Goal: Book appointment/travel/reservation

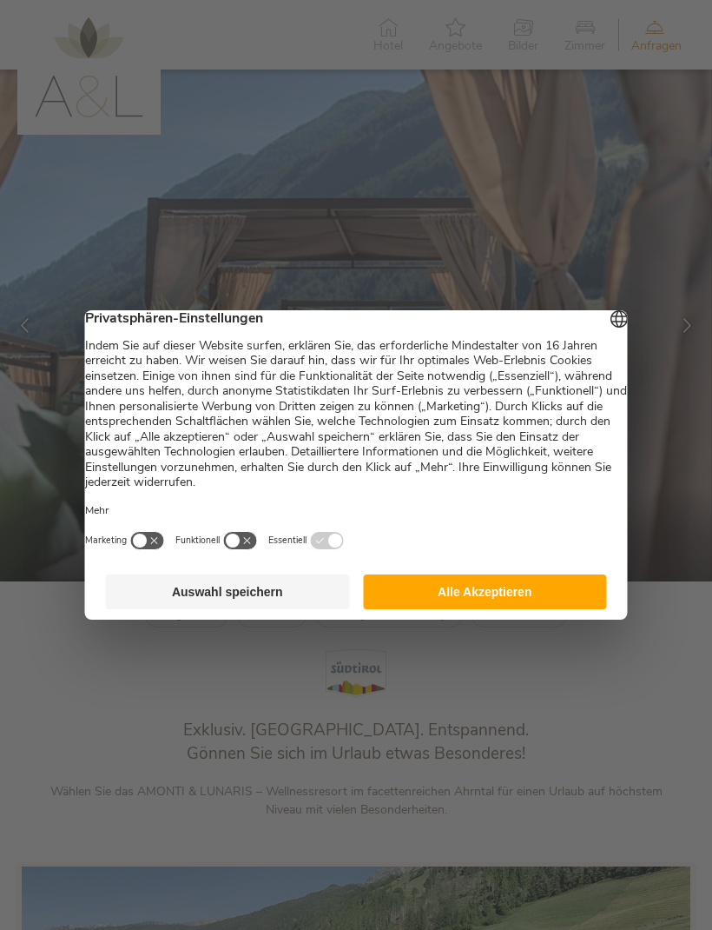
click at [563, 606] on button "Alle Akzeptieren" at bounding box center [485, 591] width 244 height 35
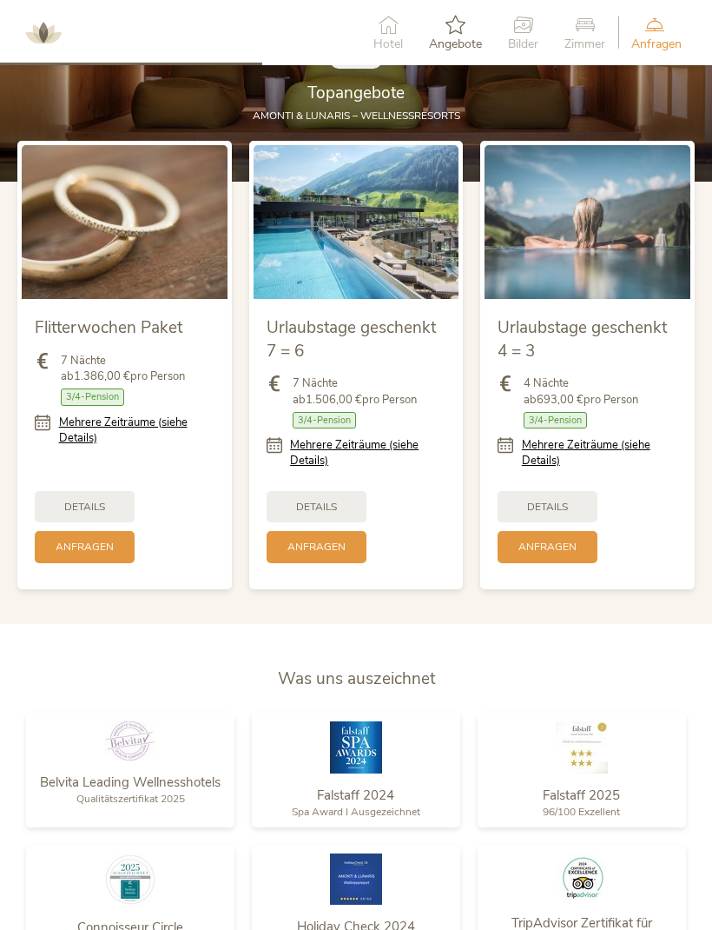
scroll to position [1633, 0]
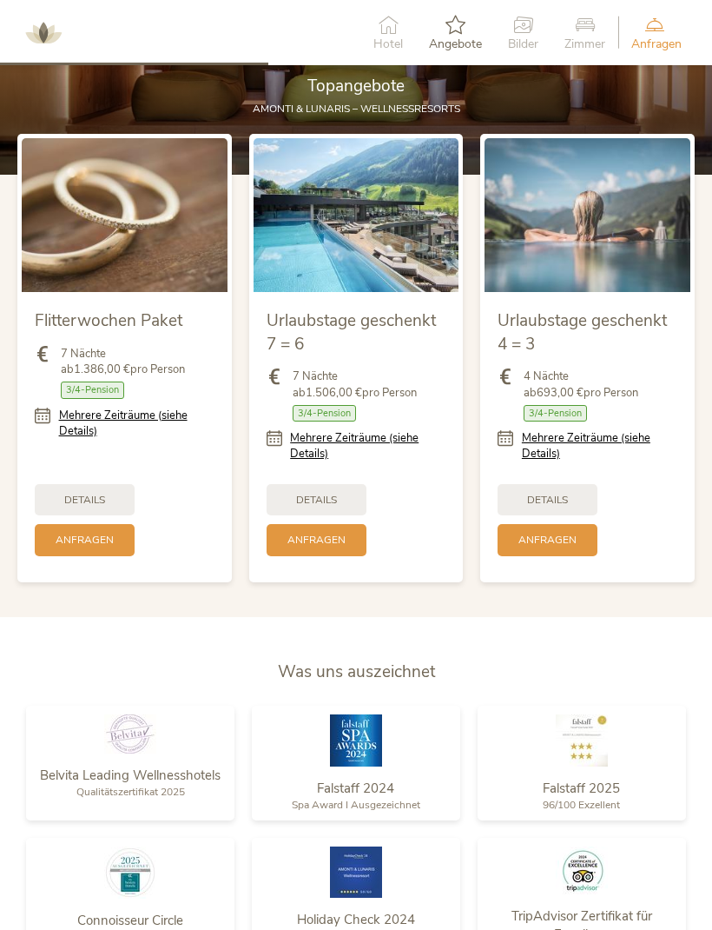
click at [342, 516] on div "Details" at bounding box center [317, 500] width 100 height 32
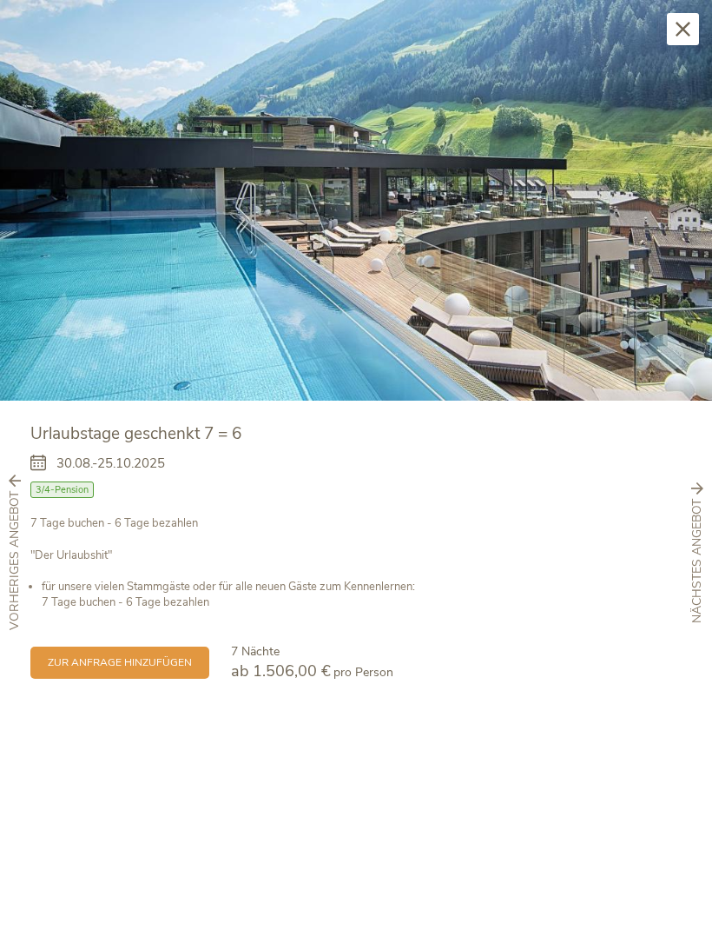
click at [604, 267] on img at bounding box center [356, 200] width 712 height 401
click at [685, 13] on div "Schließen" at bounding box center [683, 29] width 32 height 32
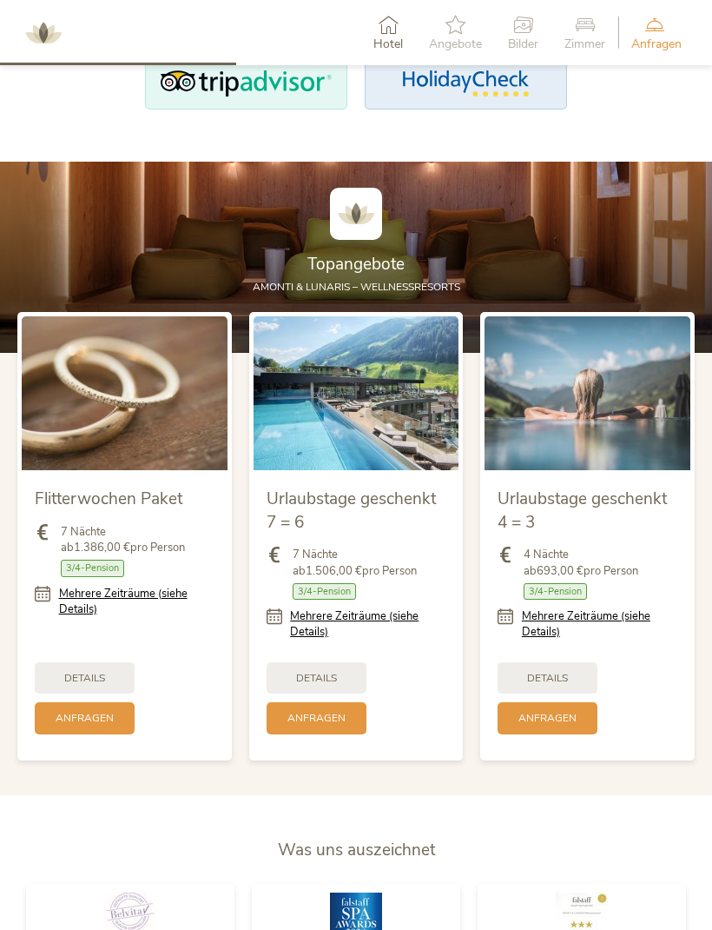
click at [685, 13] on div "Anfragen Jetzt unverbindlich anfragen" at bounding box center [657, 32] width 76 height 53
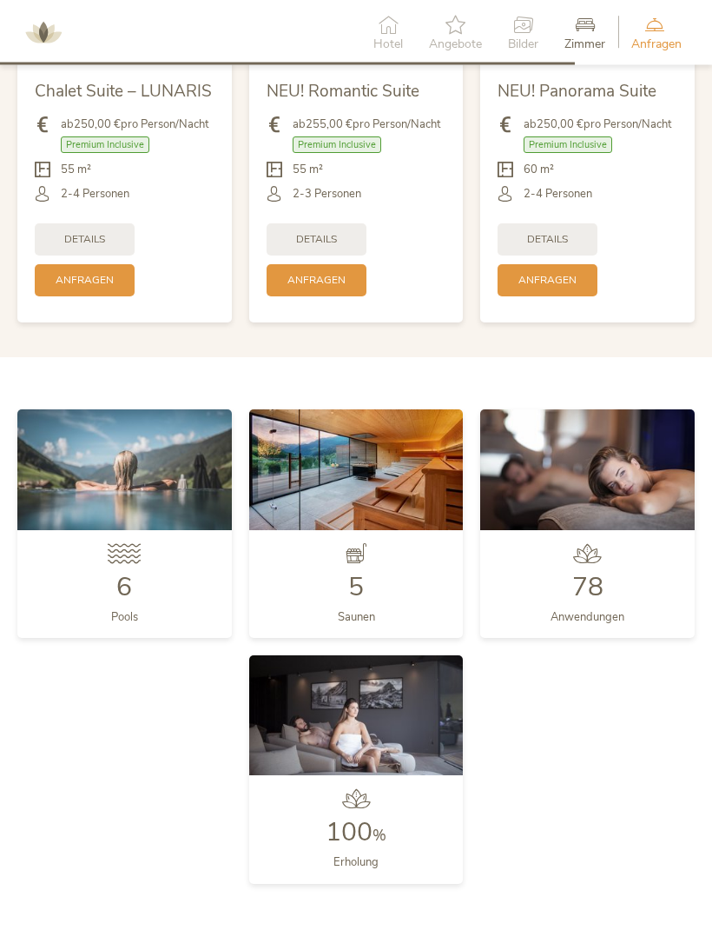
scroll to position [3531, 0]
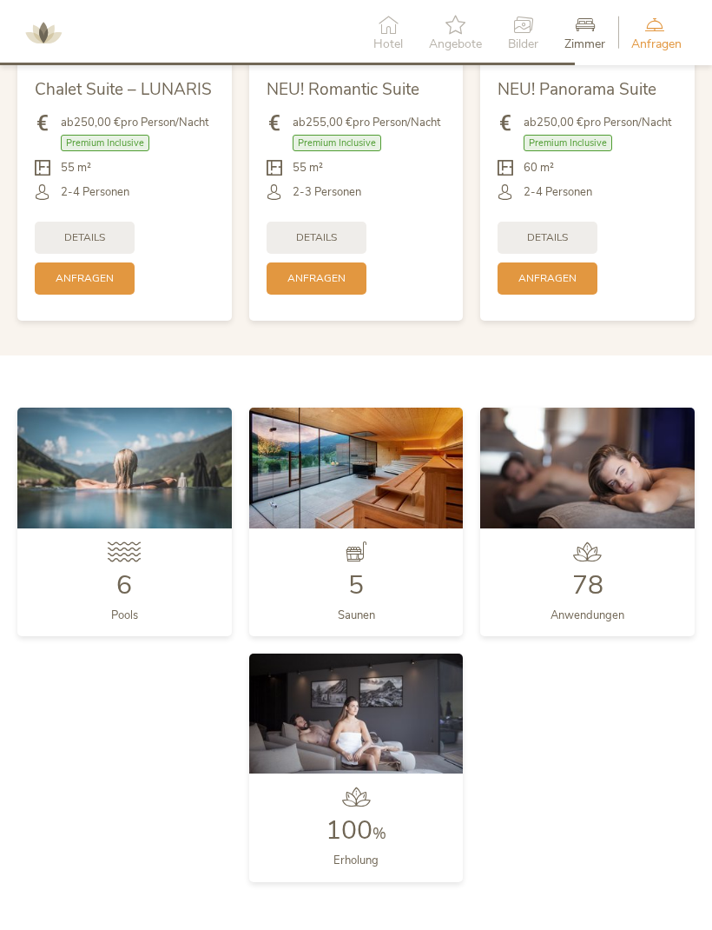
click at [108, 478] on img at bounding box center [124, 467] width 215 height 121
click at [113, 482] on img at bounding box center [124, 467] width 215 height 121
click at [100, 593] on div "6 Pools" at bounding box center [124, 582] width 215 height 108
click at [101, 500] on img at bounding box center [124, 467] width 215 height 121
click at [96, 489] on img at bounding box center [124, 467] width 215 height 121
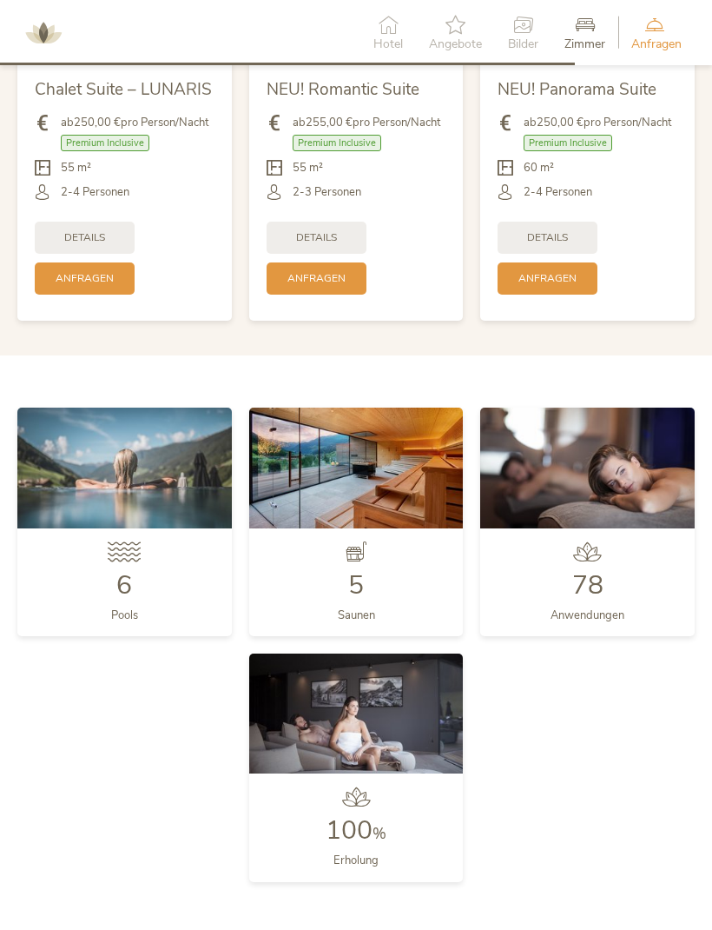
click at [99, 503] on img at bounding box center [124, 467] width 215 height 121
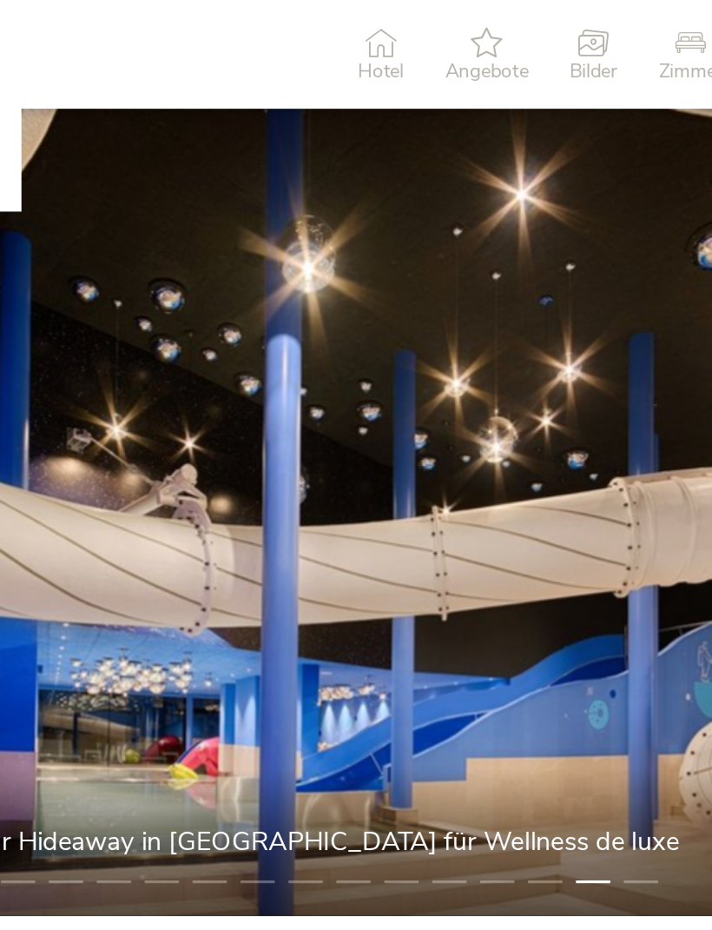
scroll to position [0, 0]
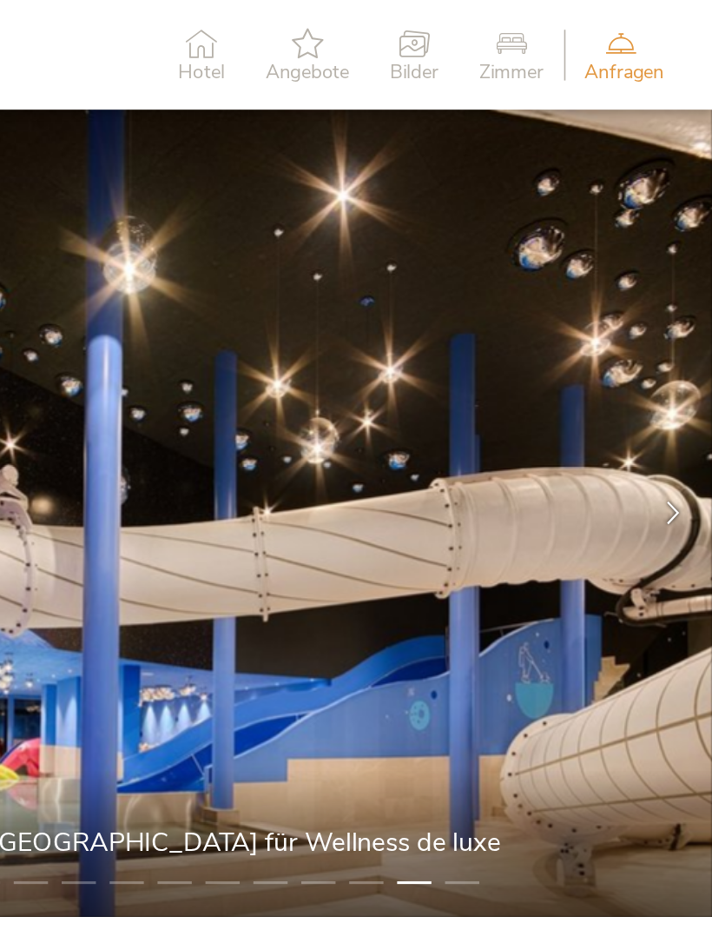
click at [374, 47] on span "Hotel" at bounding box center [389, 46] width 30 height 12
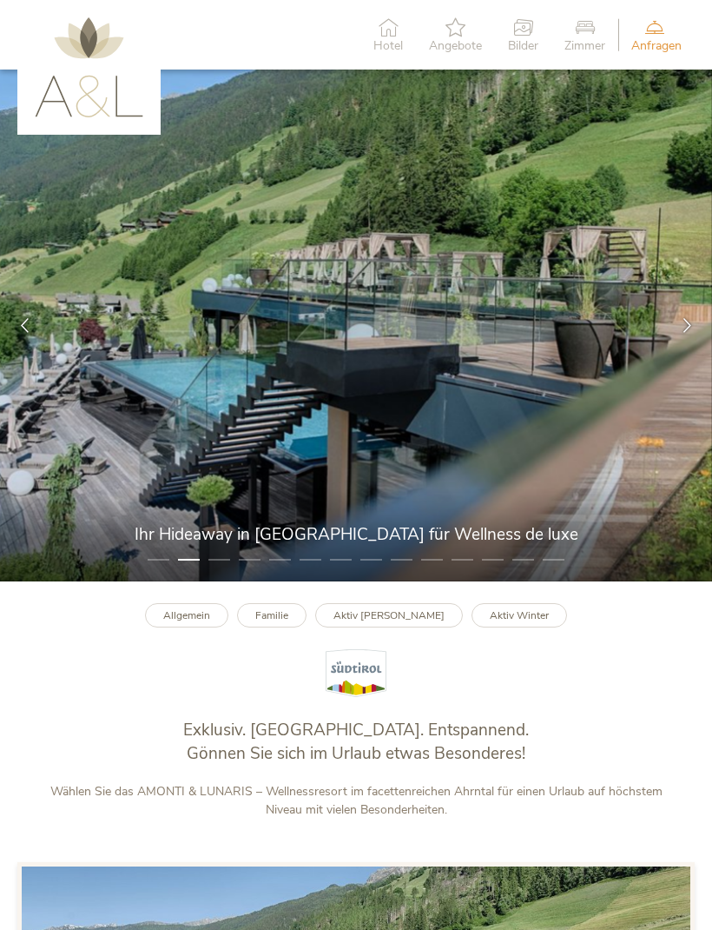
click at [89, 109] on img at bounding box center [89, 67] width 109 height 100
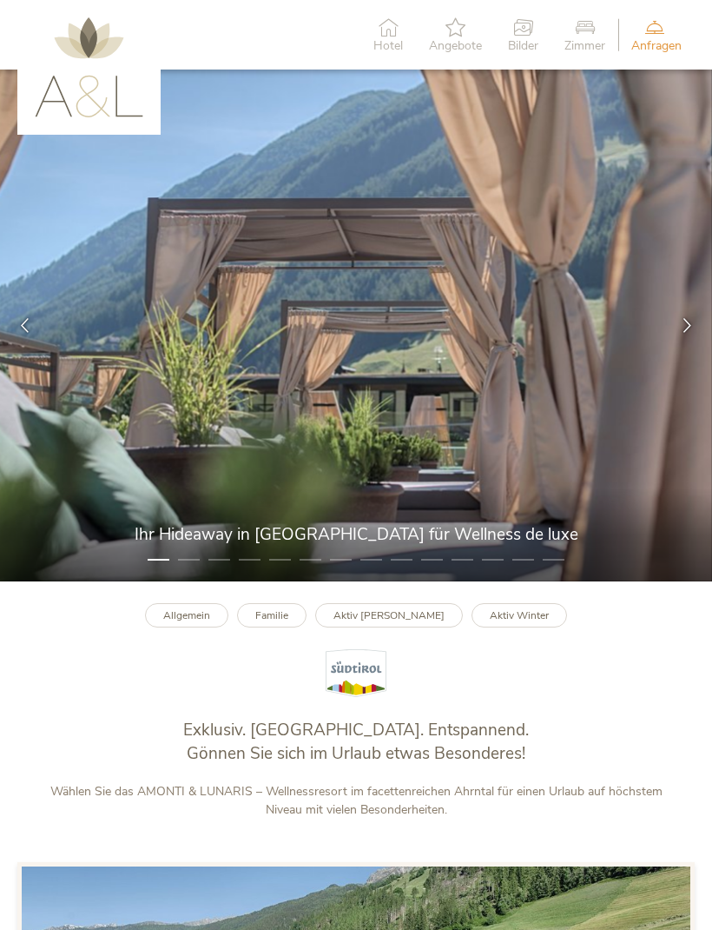
click at [74, 101] on img at bounding box center [89, 67] width 109 height 100
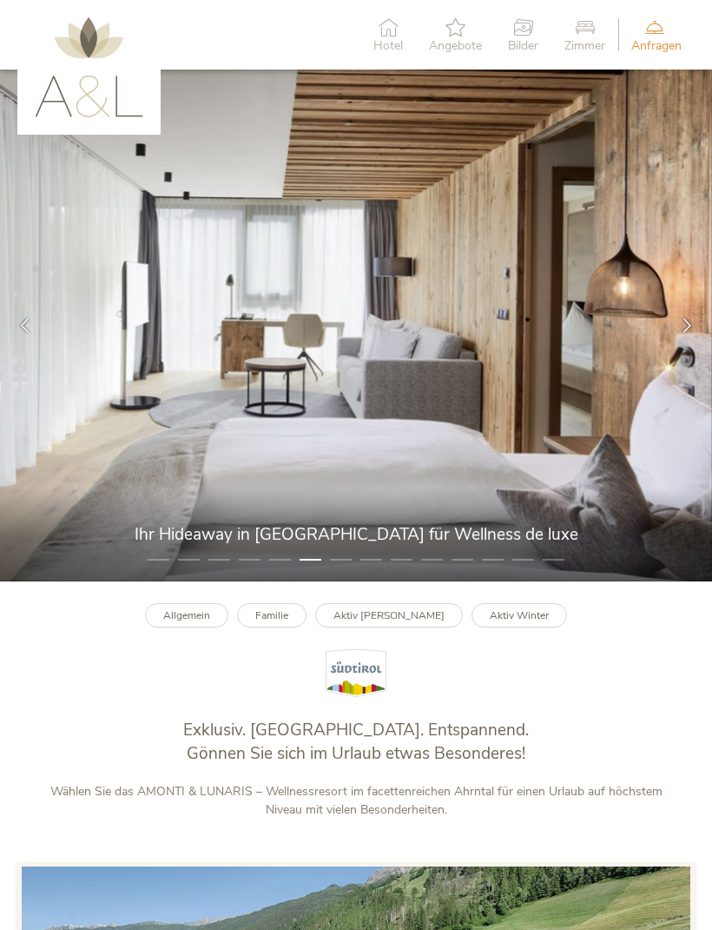
click at [656, 123] on img at bounding box center [356, 326] width 712 height 512
click at [686, 111] on img at bounding box center [356, 326] width 712 height 512
click at [355, 581] on img at bounding box center [356, 326] width 712 height 512
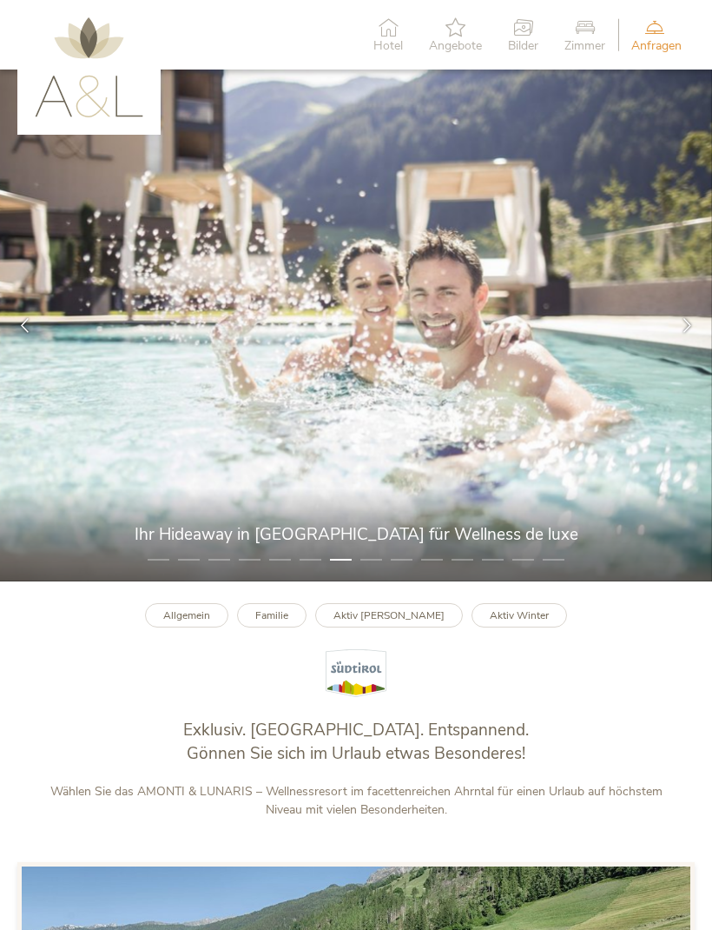
click at [581, 35] on icon at bounding box center [585, 26] width 41 height 19
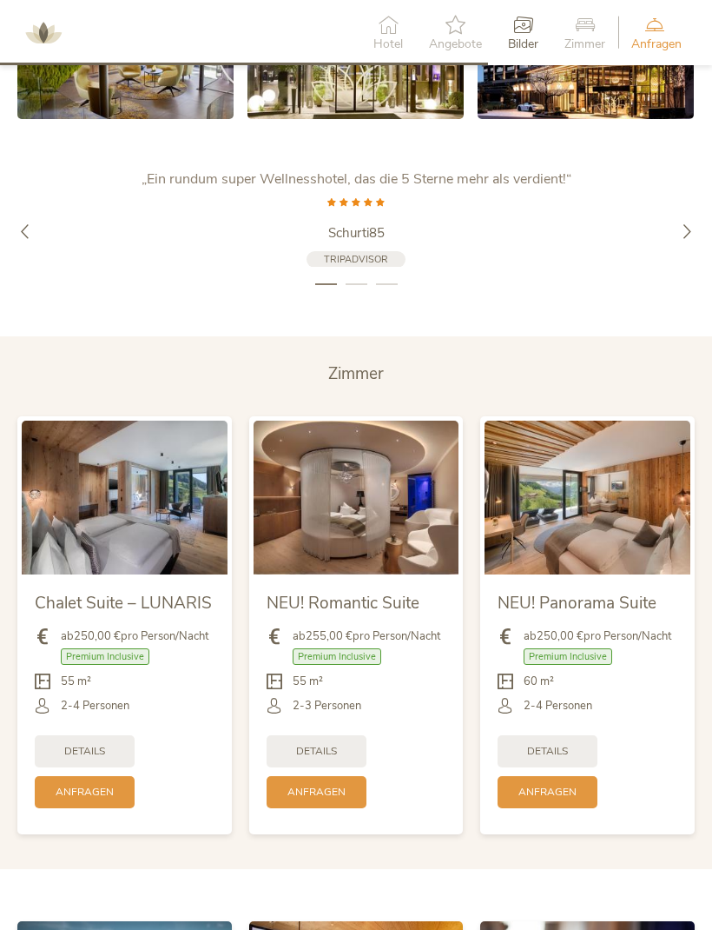
scroll to position [3123, 0]
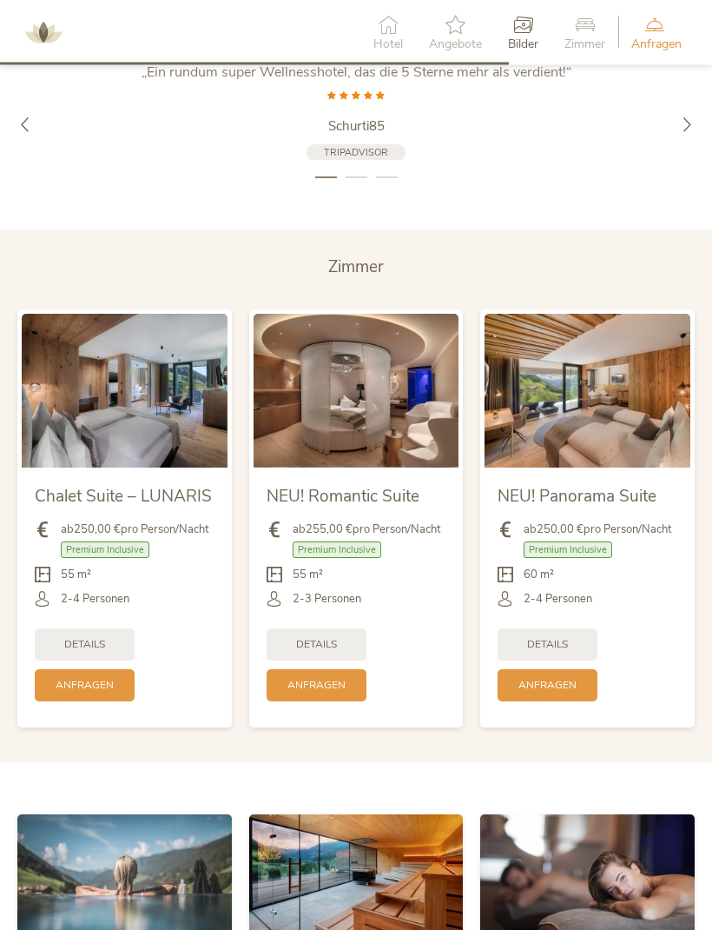
click at [111, 392] on img at bounding box center [125, 392] width 206 height 154
click at [108, 656] on div "Details" at bounding box center [85, 644] width 100 height 32
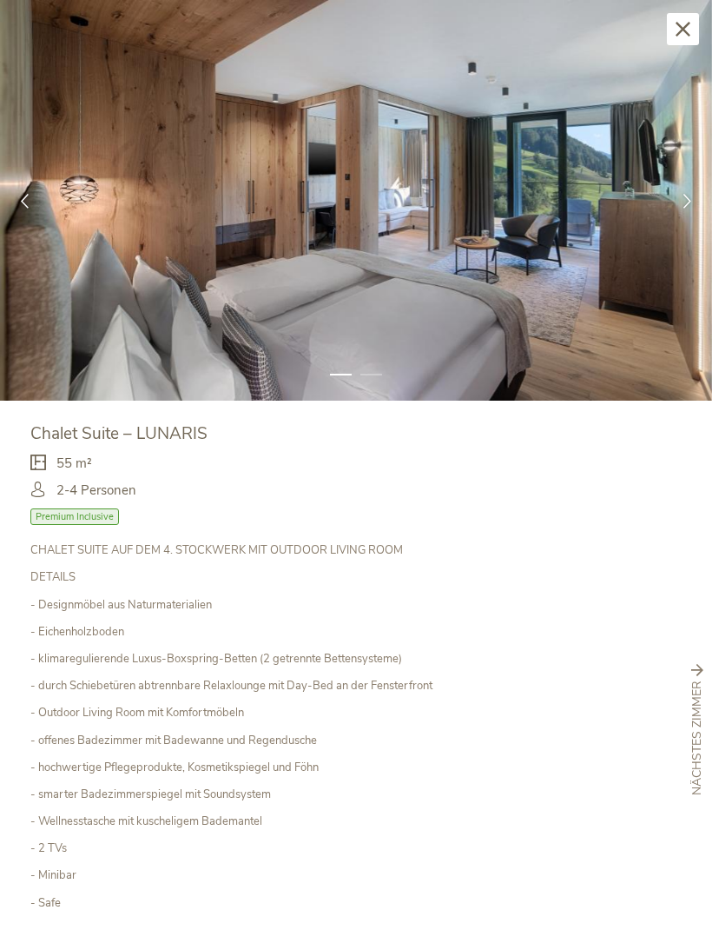
click at [644, 223] on img at bounding box center [356, 200] width 712 height 401
click at [617, 229] on img at bounding box center [356, 200] width 712 height 401
click at [685, 204] on icon at bounding box center [687, 200] width 15 height 15
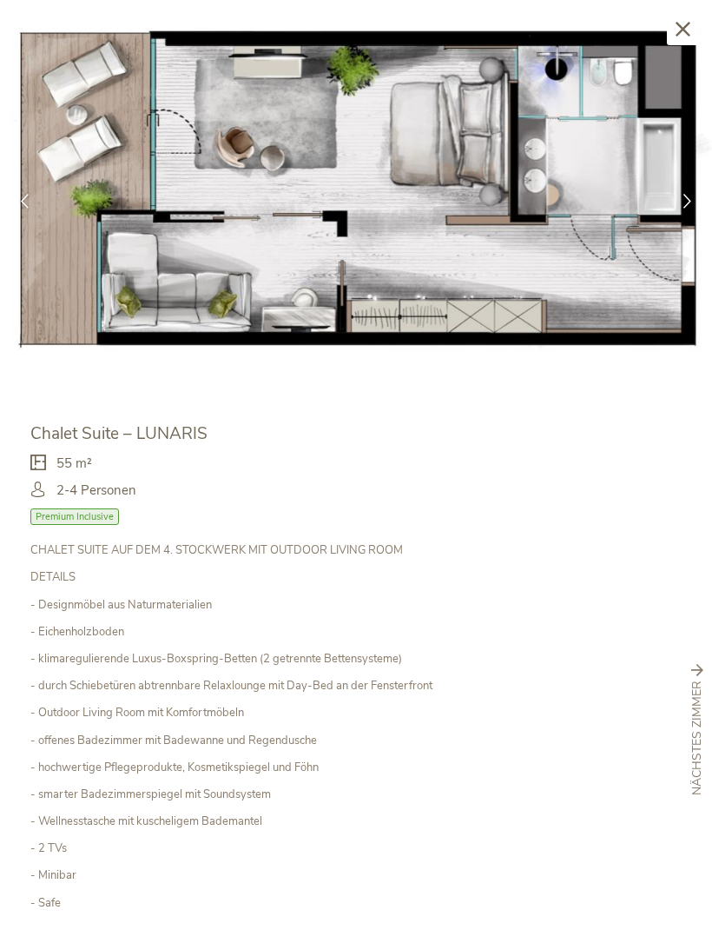
click at [36, 216] on div at bounding box center [25, 201] width 50 height 50
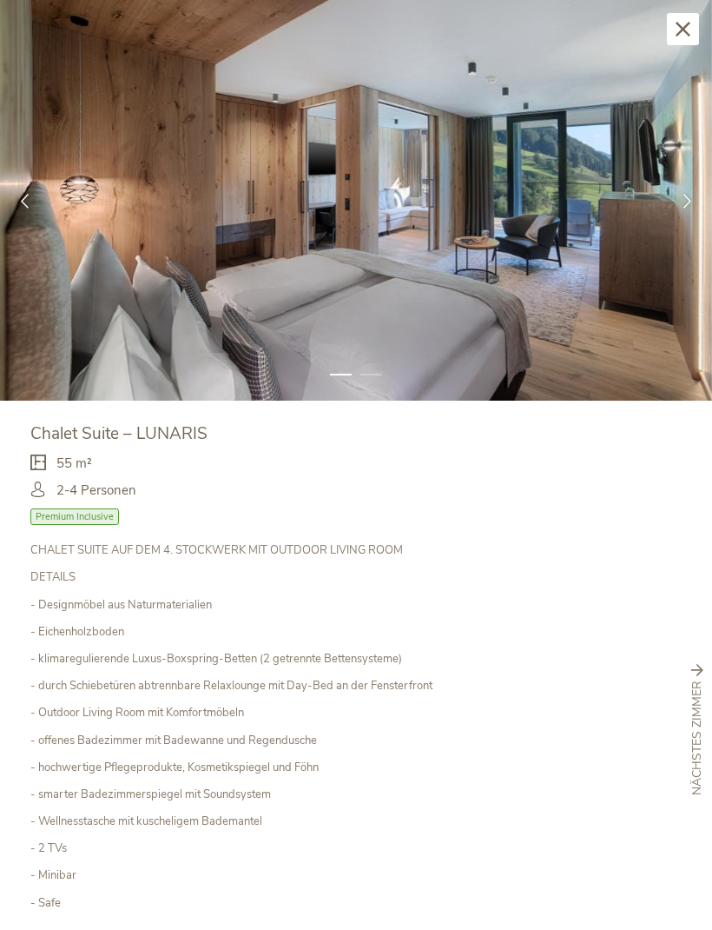
click at [683, 28] on icon at bounding box center [683, 29] width 15 height 15
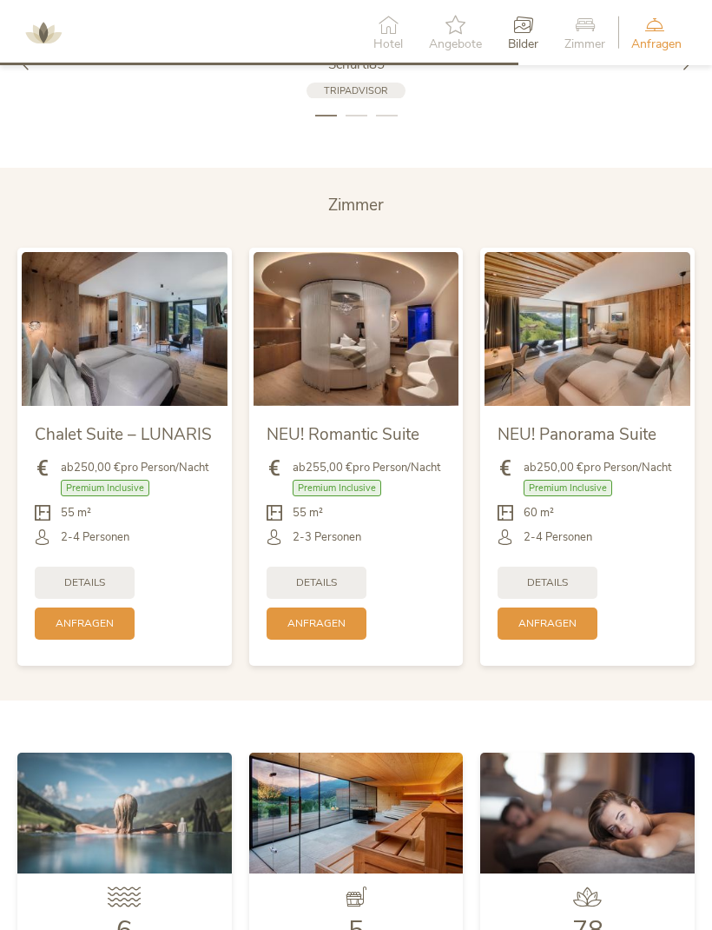
click at [652, 475] on span "ab 250,00 € pro Person/Nacht" at bounding box center [598, 468] width 148 height 16
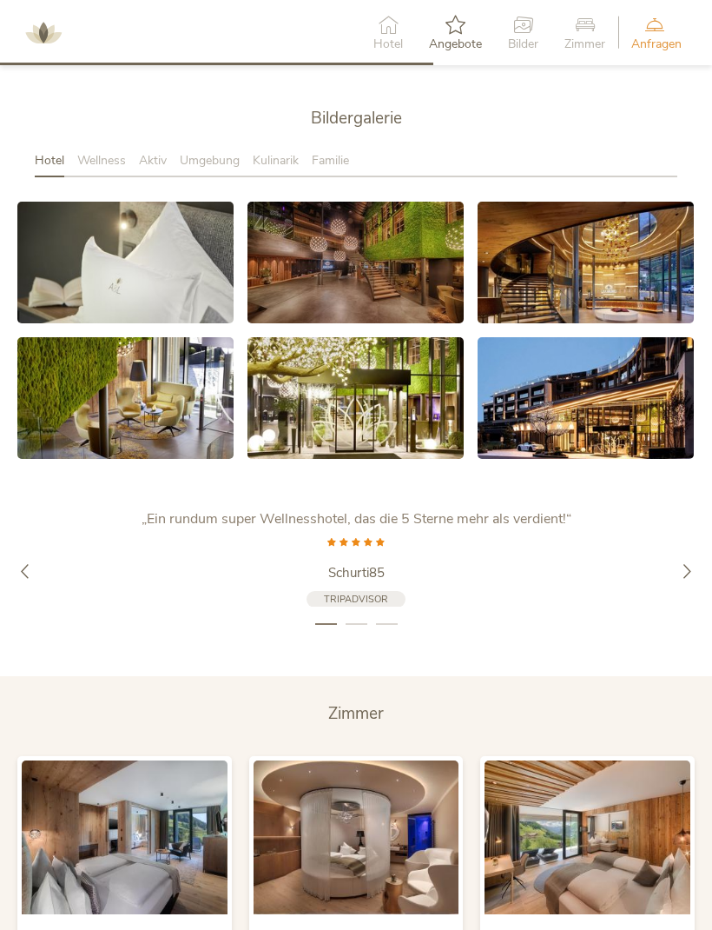
scroll to position [2675, 0]
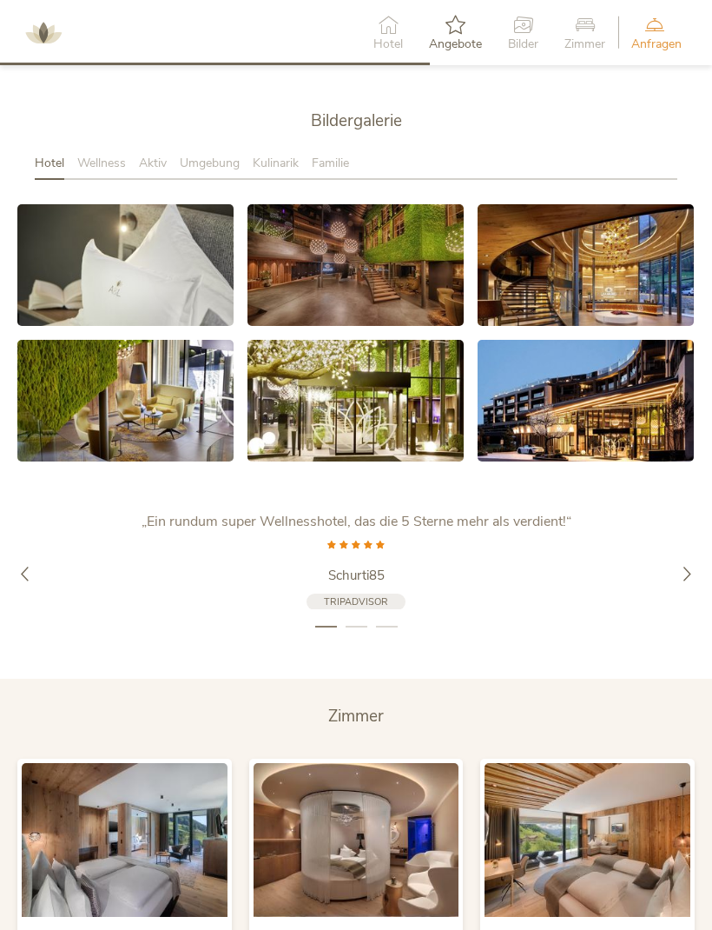
click at [280, 181] on div "Kulinarik" at bounding box center [282, 168] width 59 height 26
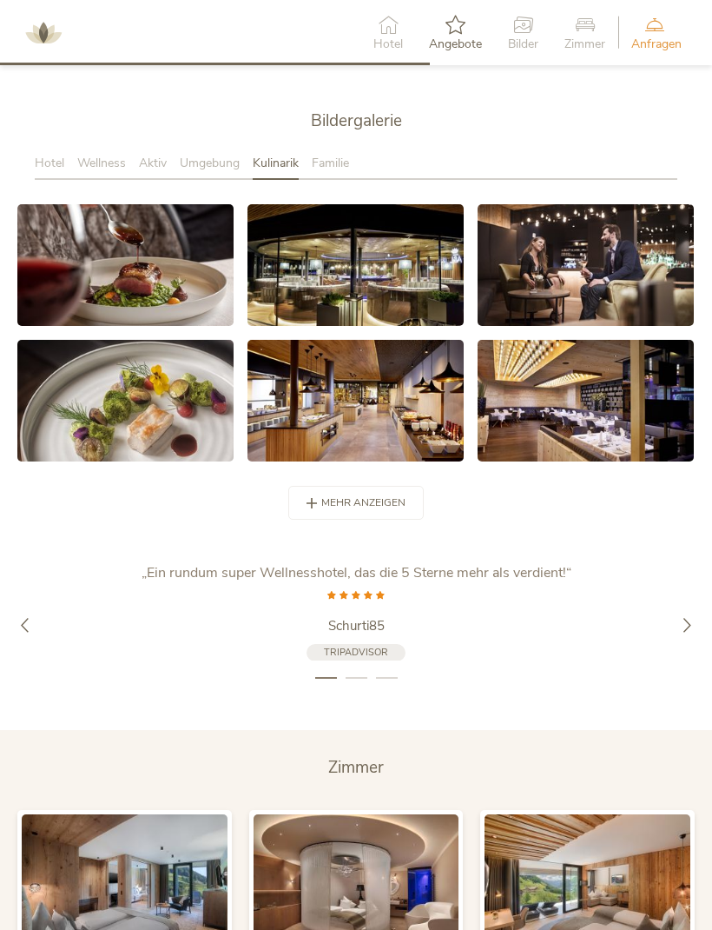
click at [122, 276] on icon at bounding box center [126, 266] width 22 height 22
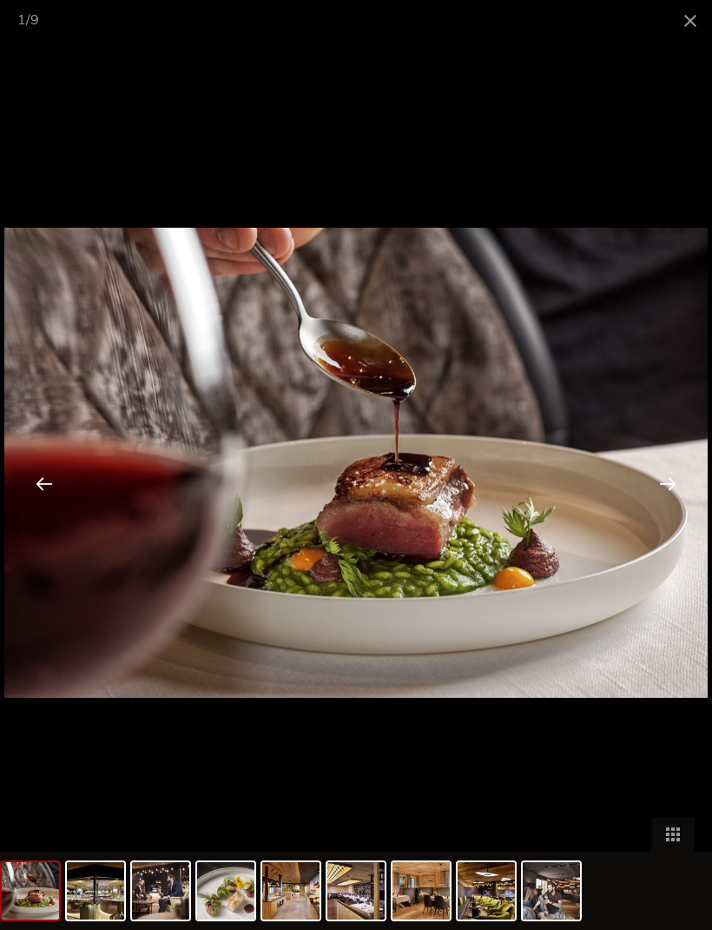
click at [670, 476] on div at bounding box center [668, 483] width 54 height 54
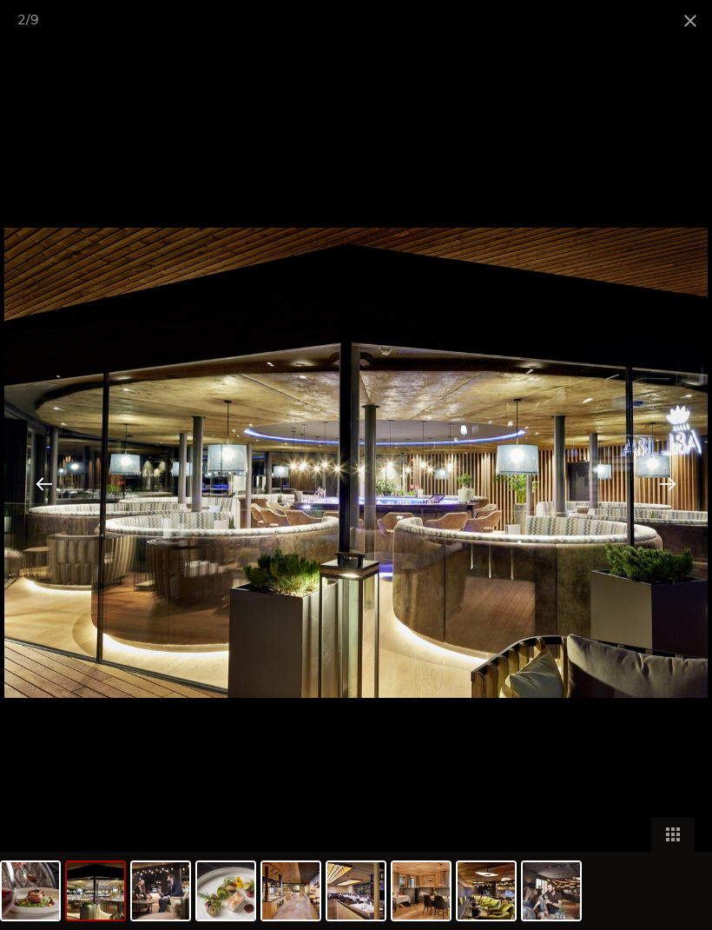
click at [684, 475] on div at bounding box center [668, 483] width 54 height 54
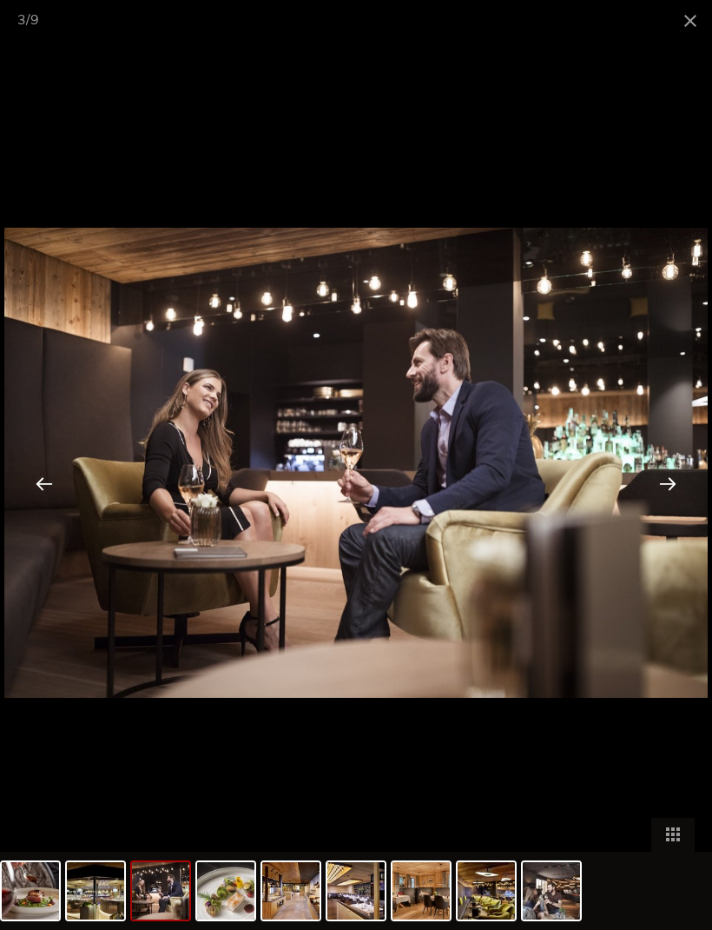
click at [679, 482] on div at bounding box center [668, 483] width 54 height 54
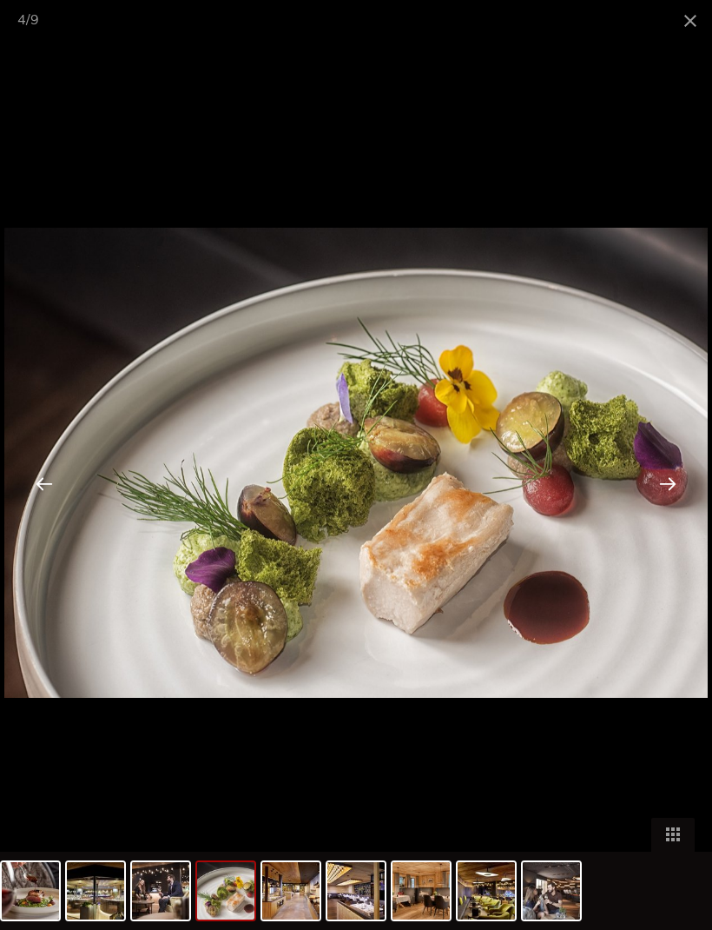
click at [677, 484] on div at bounding box center [668, 483] width 54 height 54
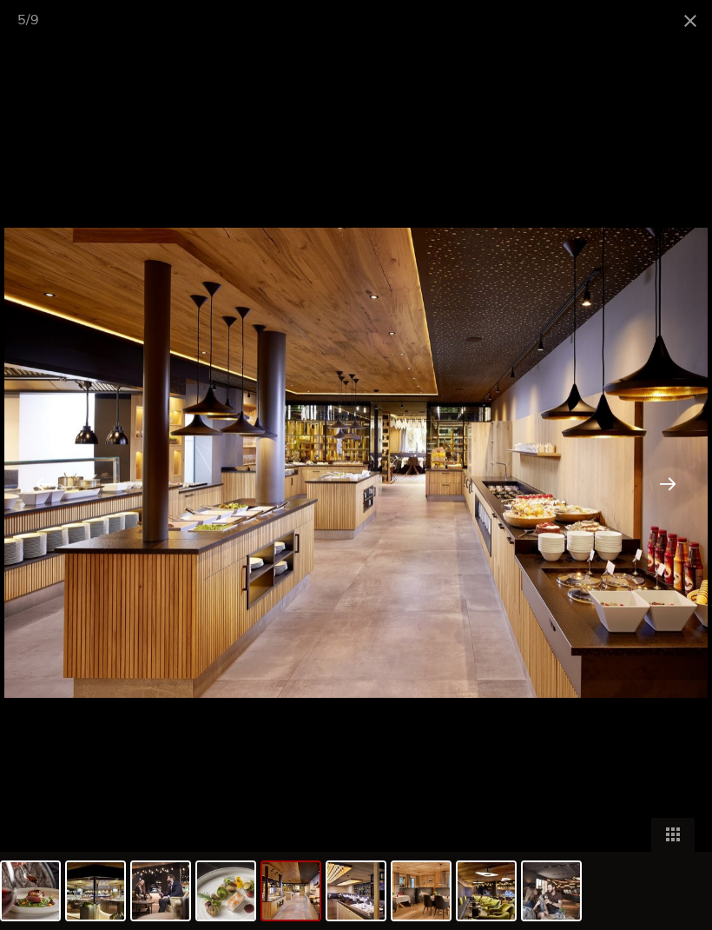
click at [676, 486] on div at bounding box center [668, 483] width 54 height 54
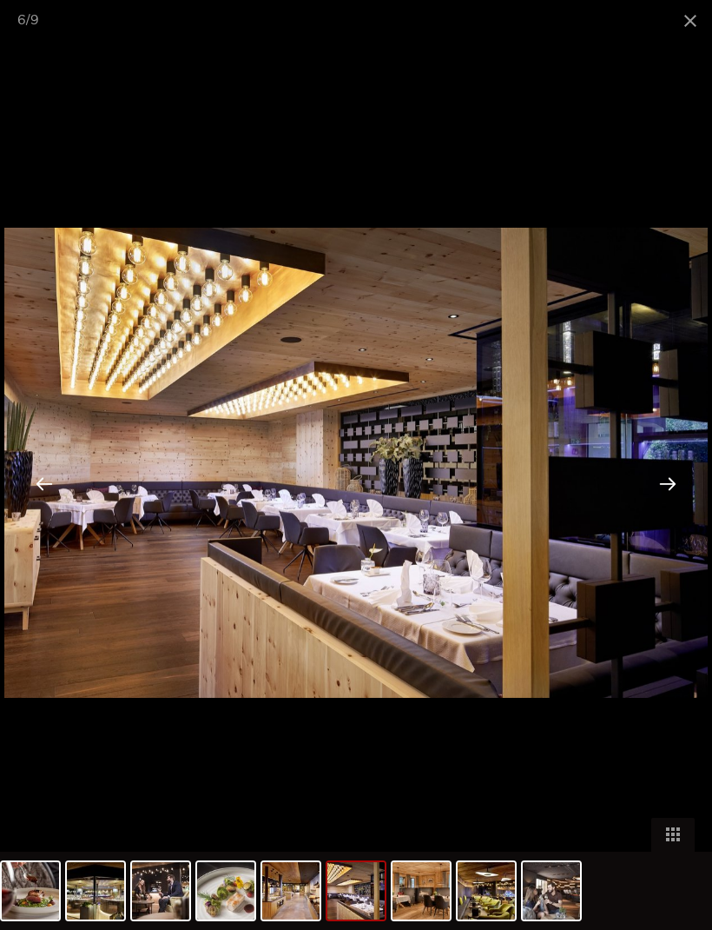
click at [676, 485] on div at bounding box center [668, 483] width 54 height 54
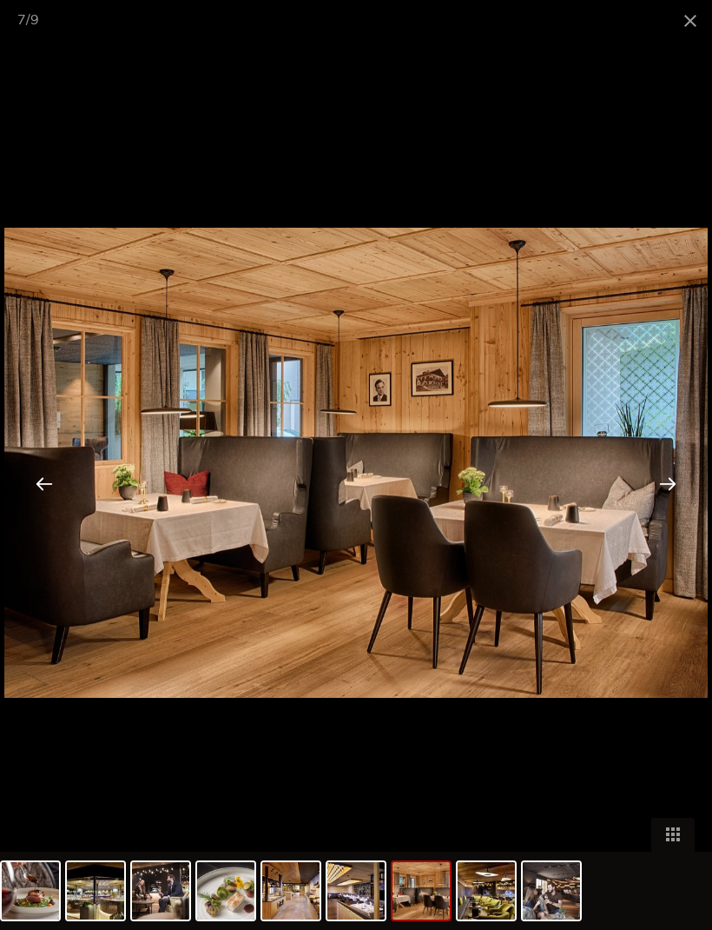
click at [676, 485] on div at bounding box center [668, 483] width 54 height 54
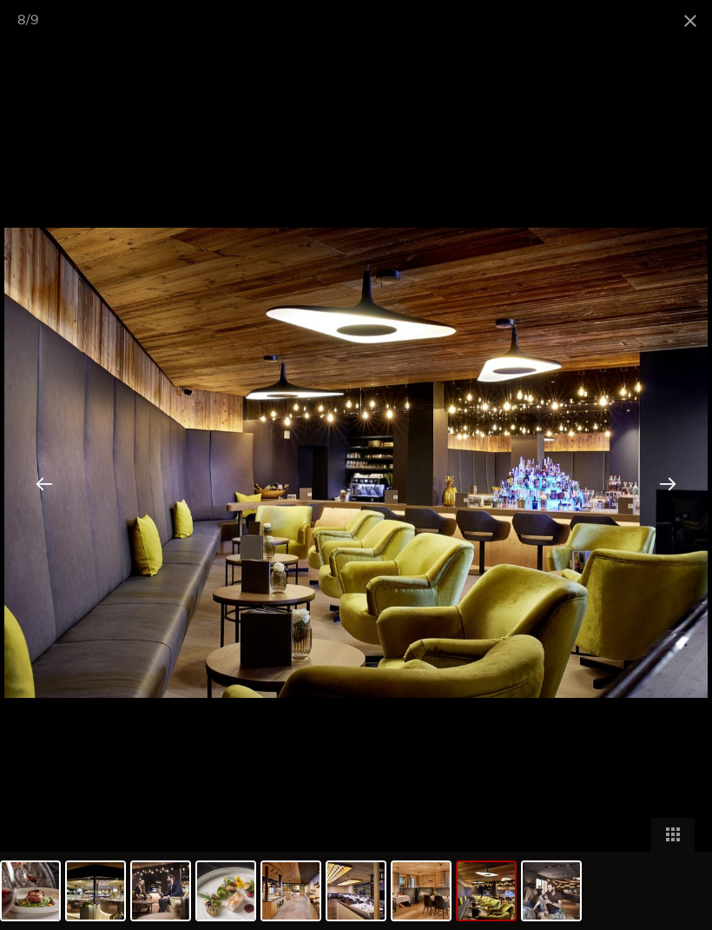
click at [676, 484] on div at bounding box center [668, 483] width 54 height 54
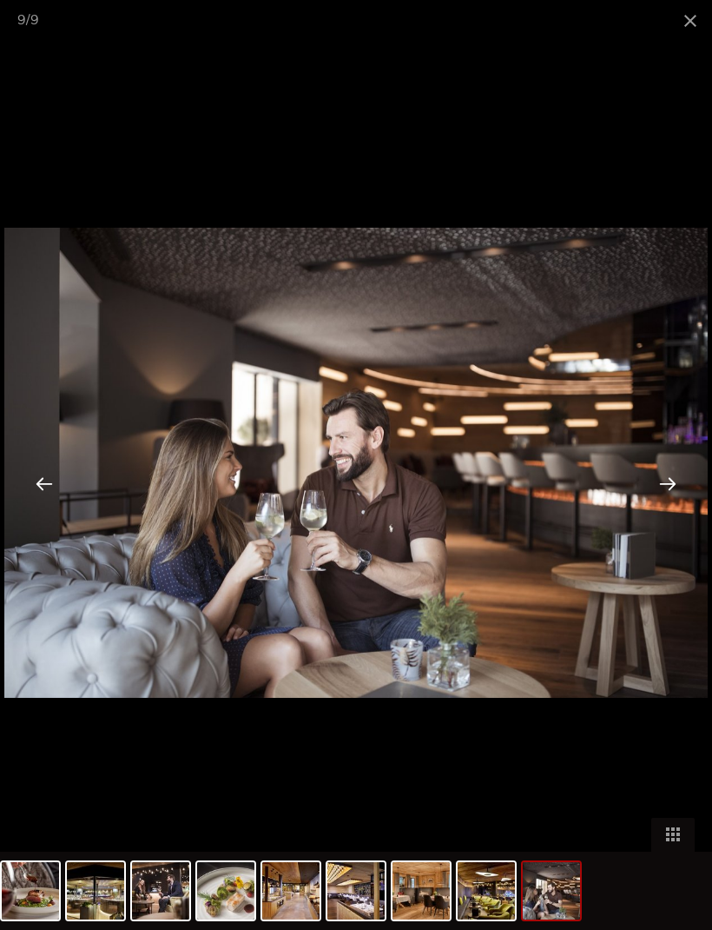
click at [677, 489] on div at bounding box center [668, 483] width 54 height 54
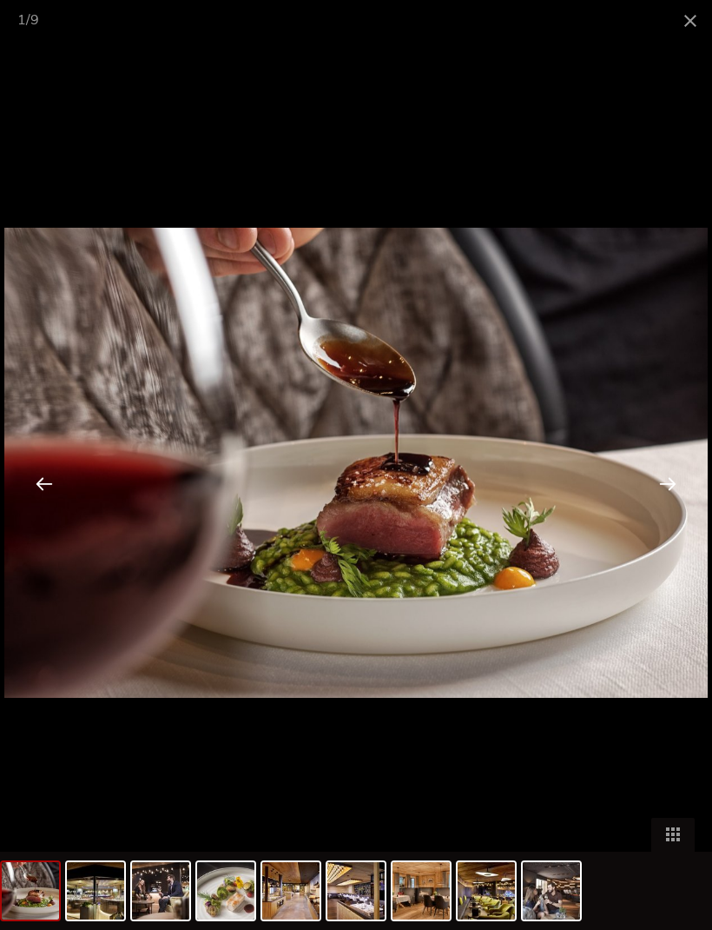
click at [676, 484] on div at bounding box center [668, 483] width 54 height 54
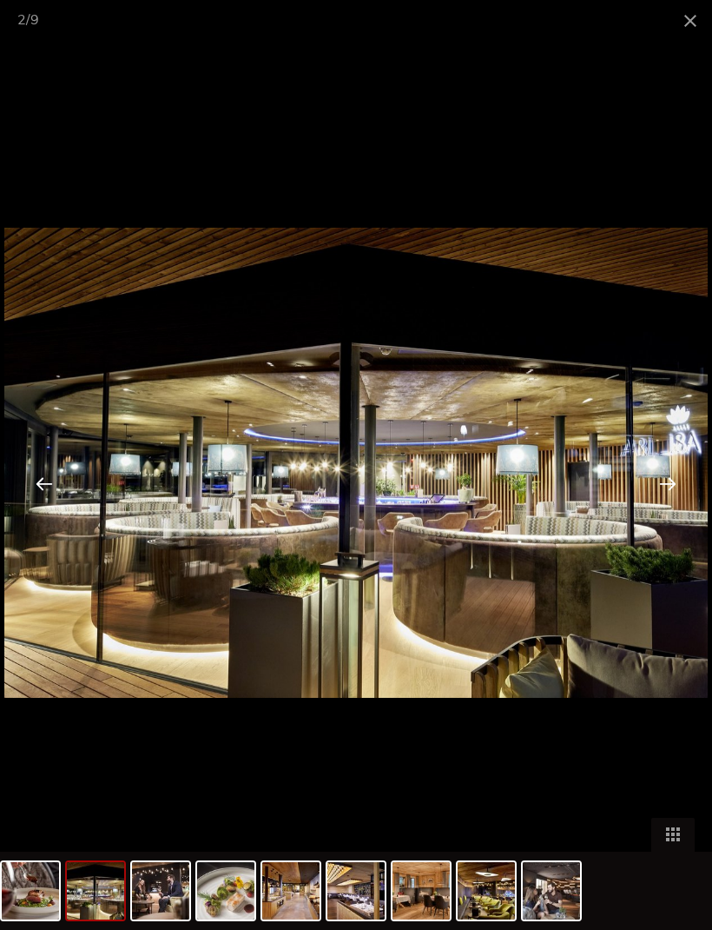
click at [671, 15] on span at bounding box center [690, 20] width 43 height 41
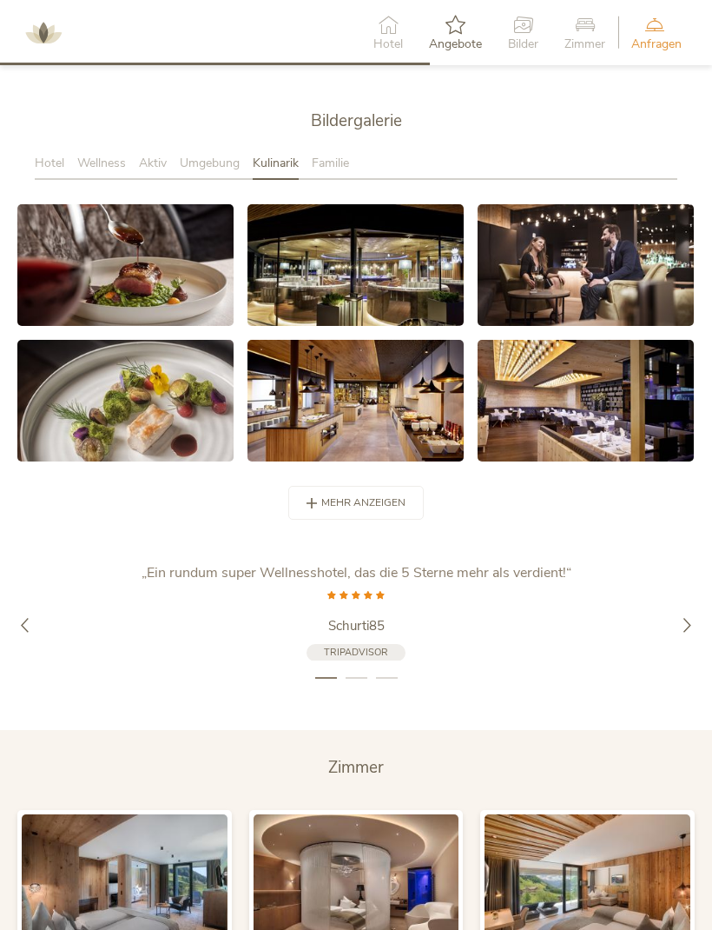
click at [197, 181] on div "Umgebung" at bounding box center [216, 168] width 73 height 26
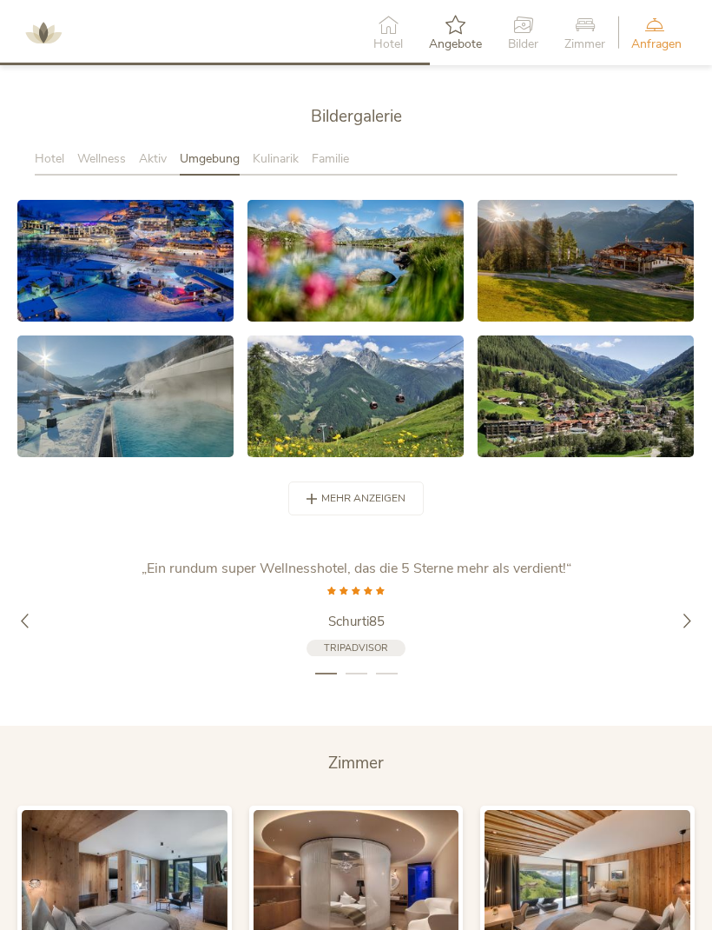
scroll to position [2685, 0]
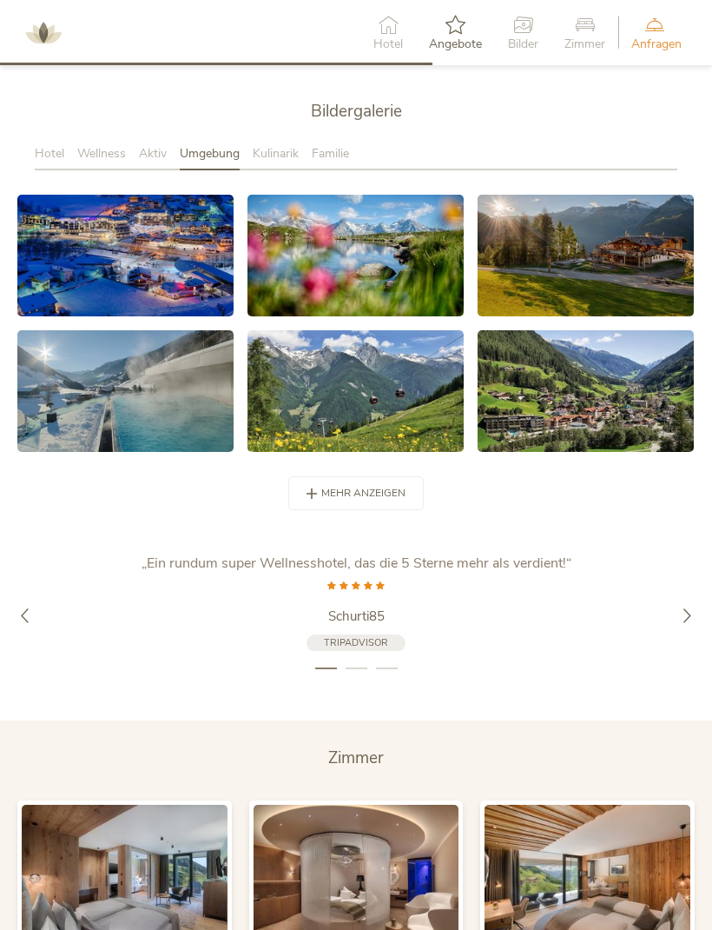
click at [112, 293] on link at bounding box center [125, 256] width 216 height 122
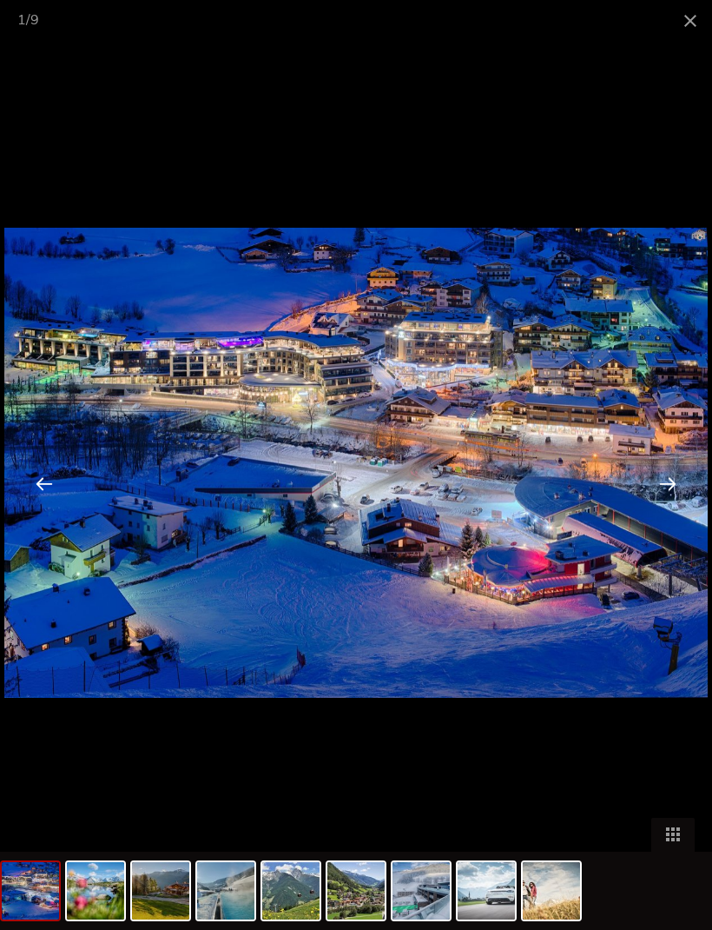
click at [681, 510] on div at bounding box center [668, 483] width 54 height 54
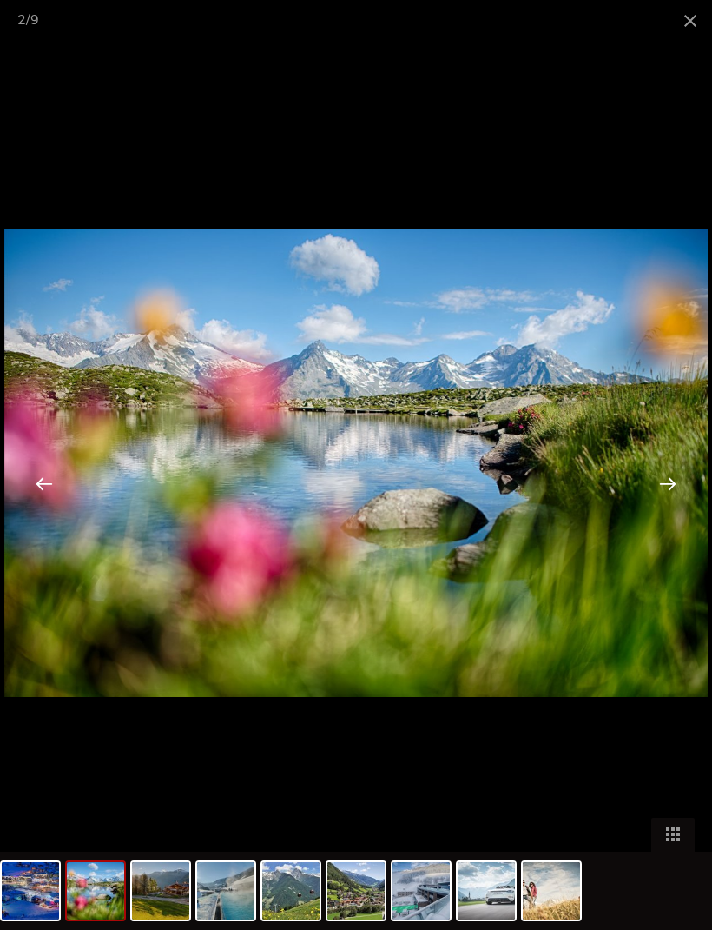
click at [678, 510] on div at bounding box center [668, 483] width 54 height 54
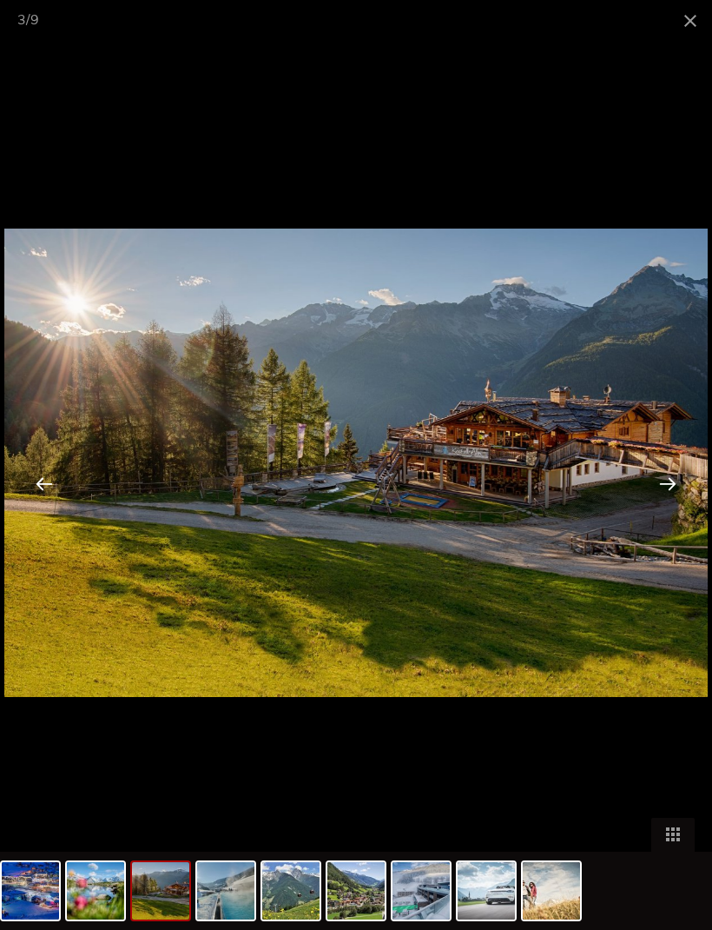
click at [683, 507] on div at bounding box center [668, 483] width 54 height 54
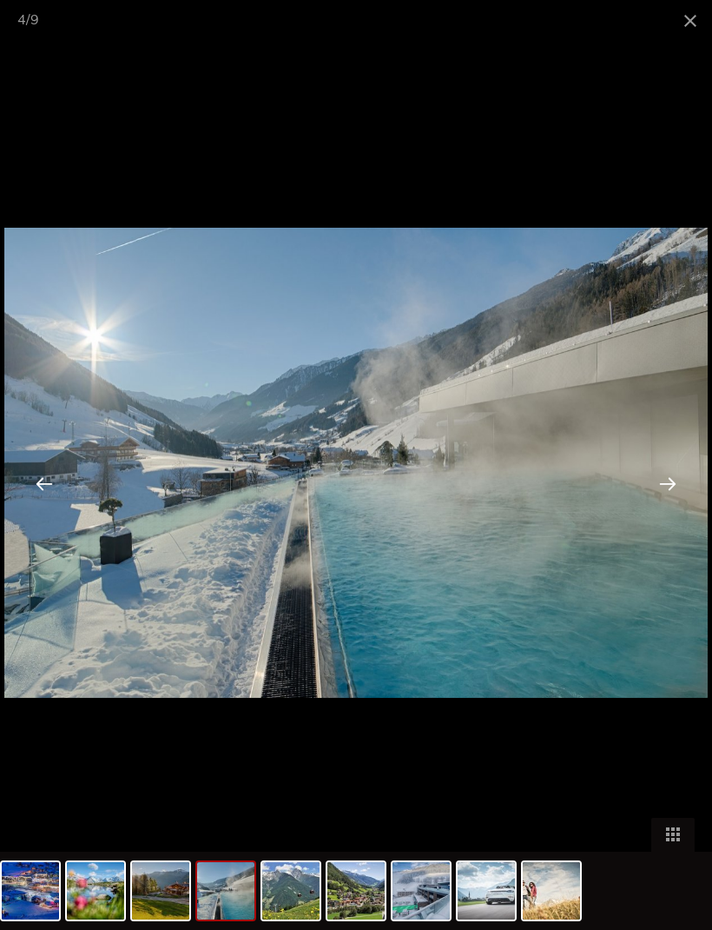
click at [682, 507] on div at bounding box center [668, 483] width 54 height 54
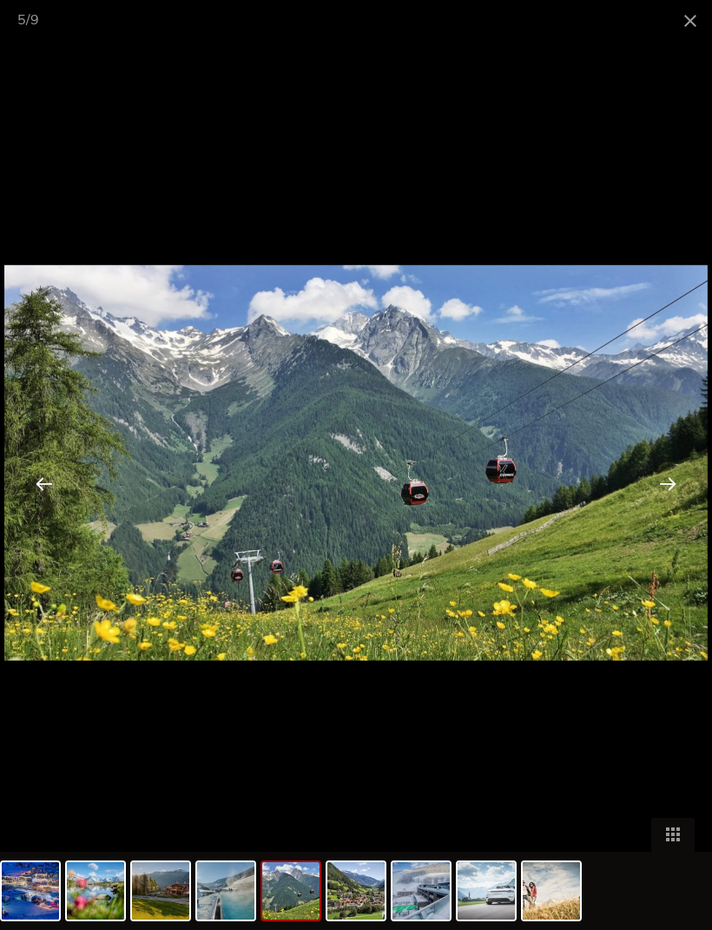
click at [682, 509] on div at bounding box center [668, 483] width 54 height 54
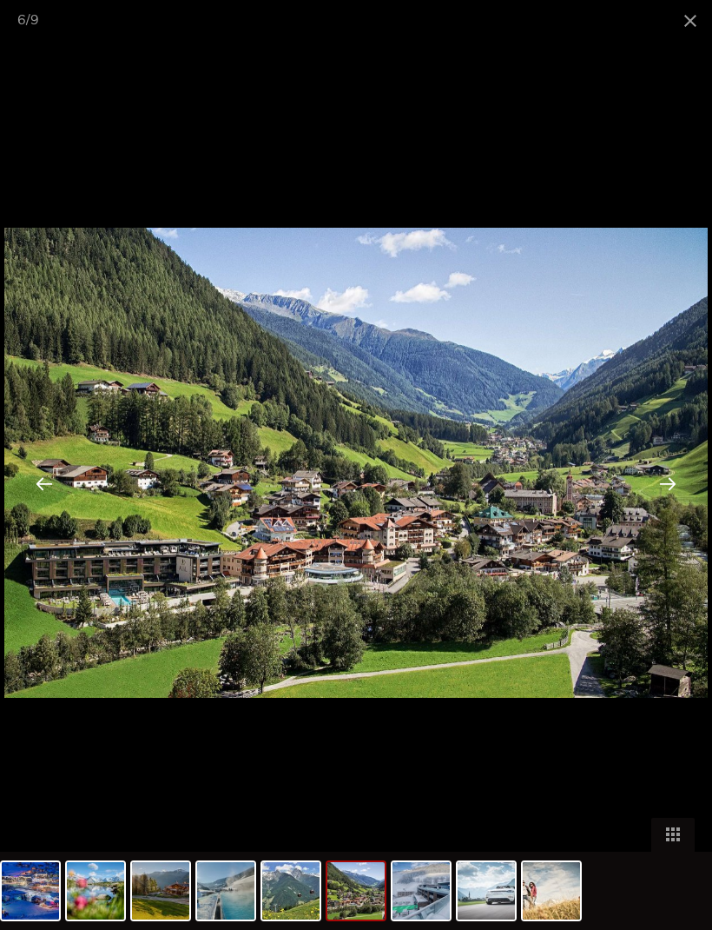
click at [683, 507] on div at bounding box center [668, 483] width 54 height 54
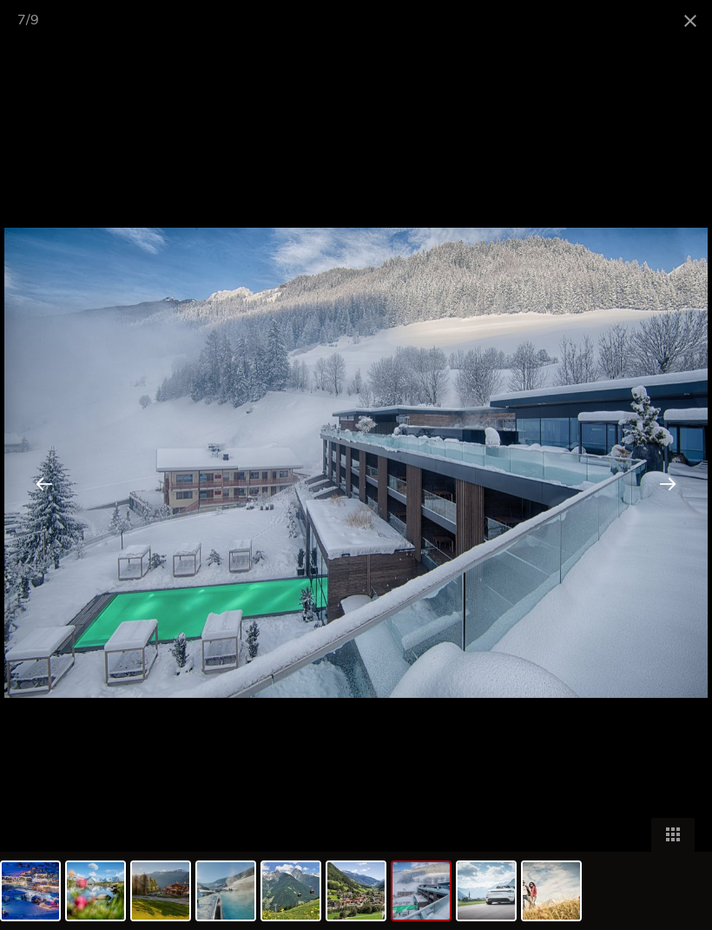
click at [684, 508] on div at bounding box center [668, 483] width 54 height 54
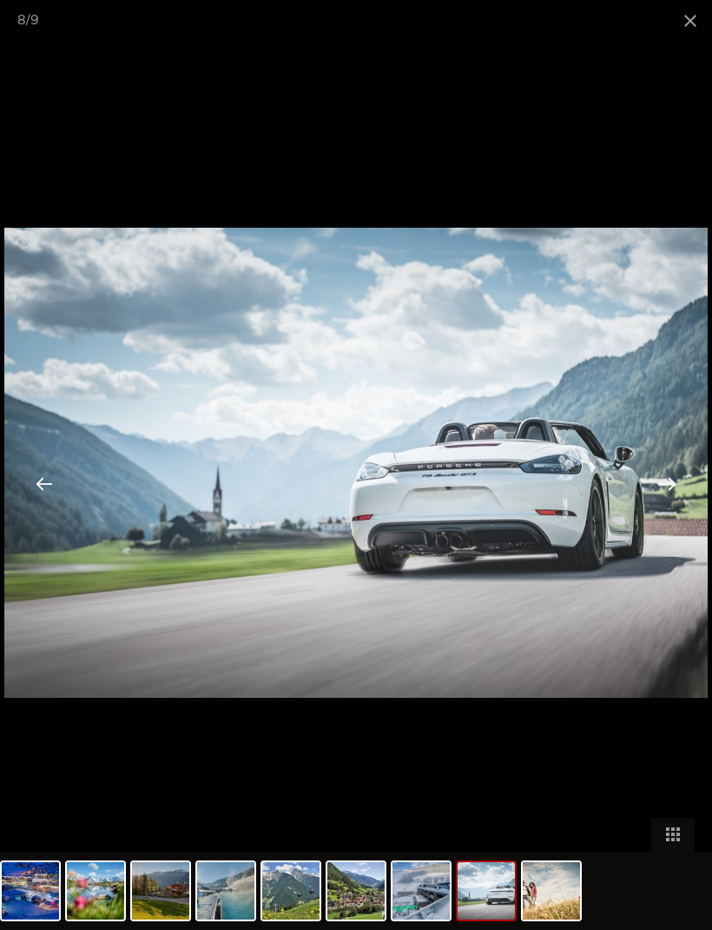
click at [685, 506] on div at bounding box center [668, 483] width 54 height 54
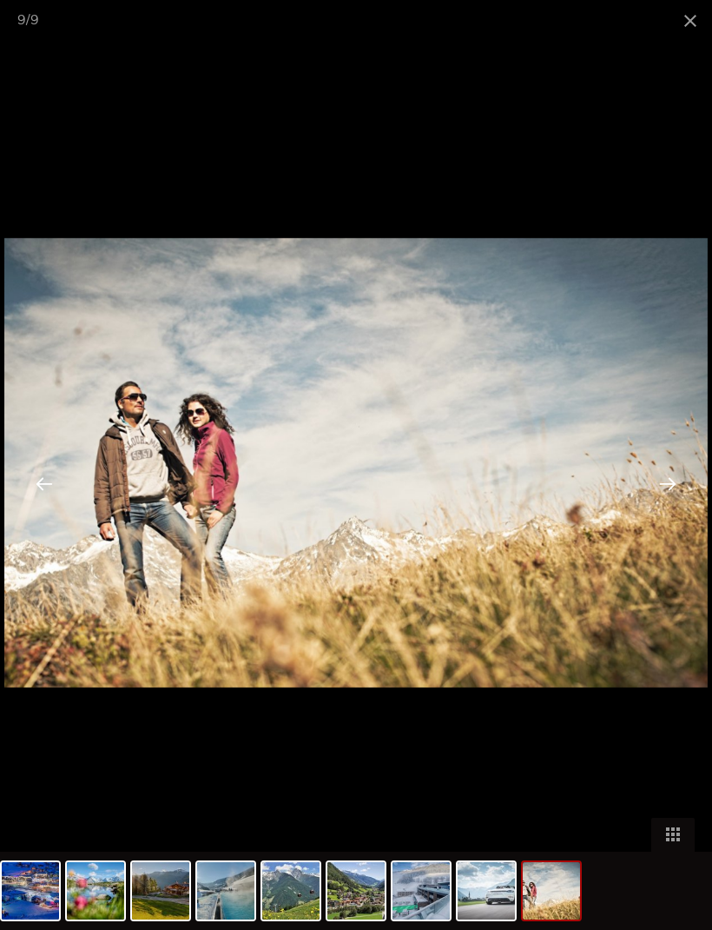
click at [686, 507] on div at bounding box center [668, 483] width 54 height 54
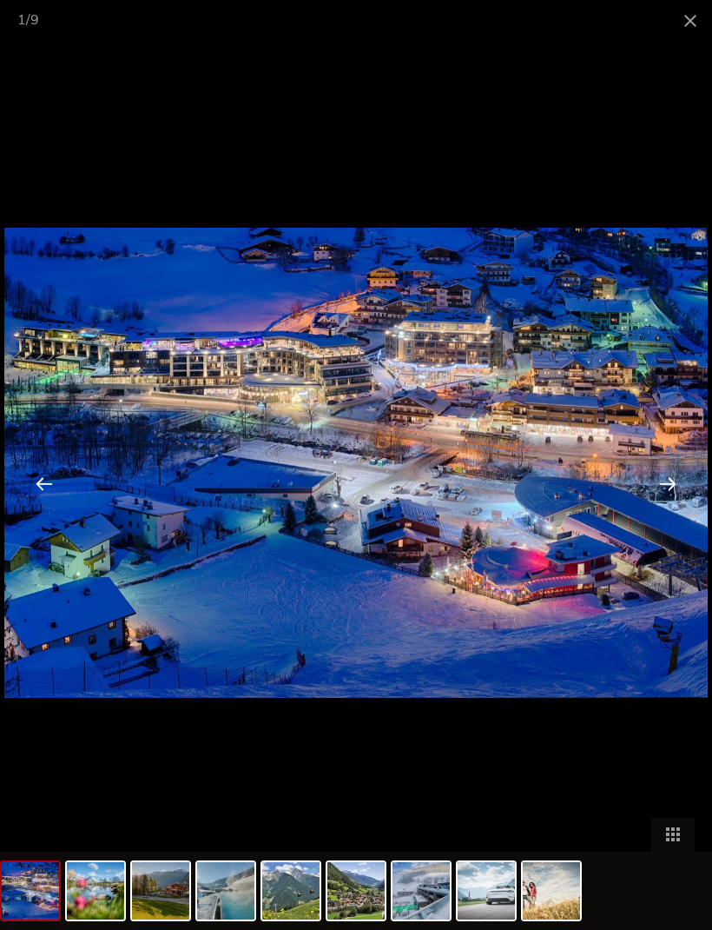
click at [686, 21] on span at bounding box center [690, 20] width 43 height 41
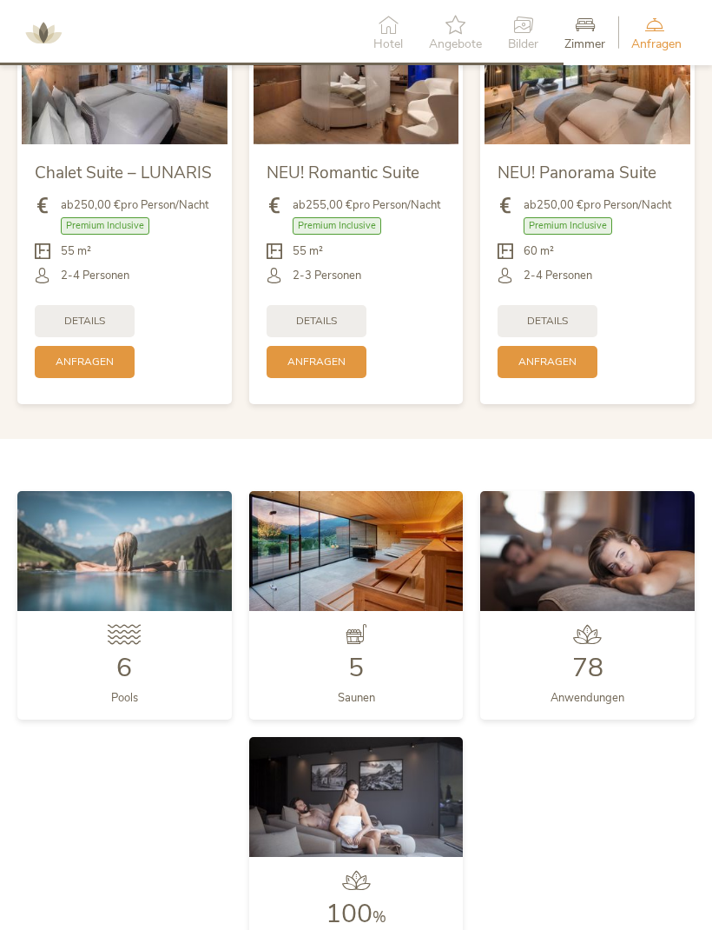
scroll to position [3500, 0]
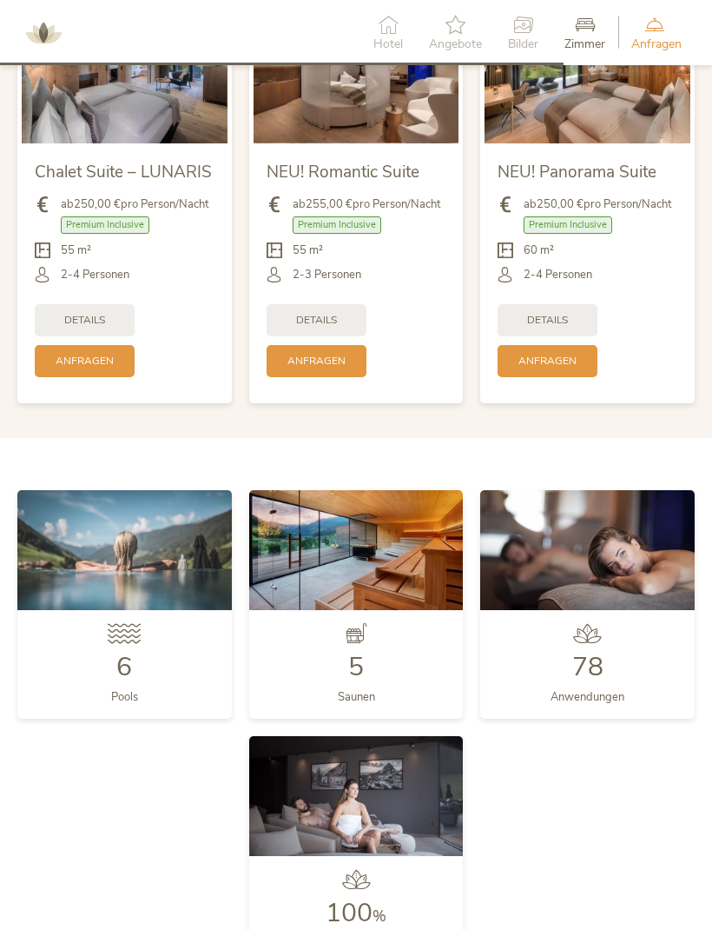
click at [82, 328] on span "Details" at bounding box center [84, 320] width 41 height 15
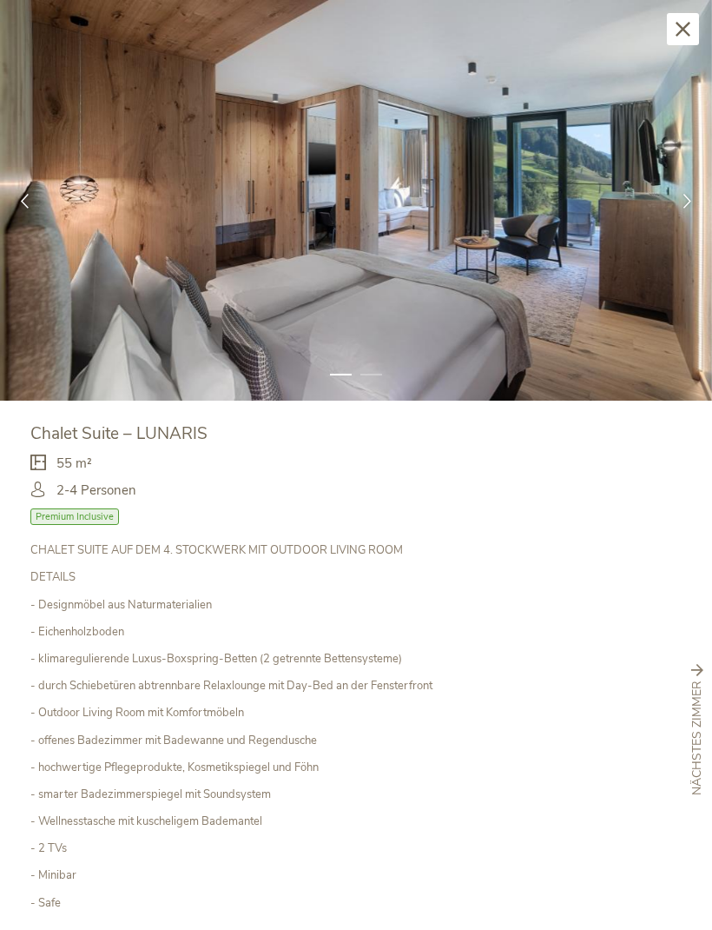
scroll to position [0, 0]
click at [686, 27] on icon at bounding box center [683, 29] width 15 height 15
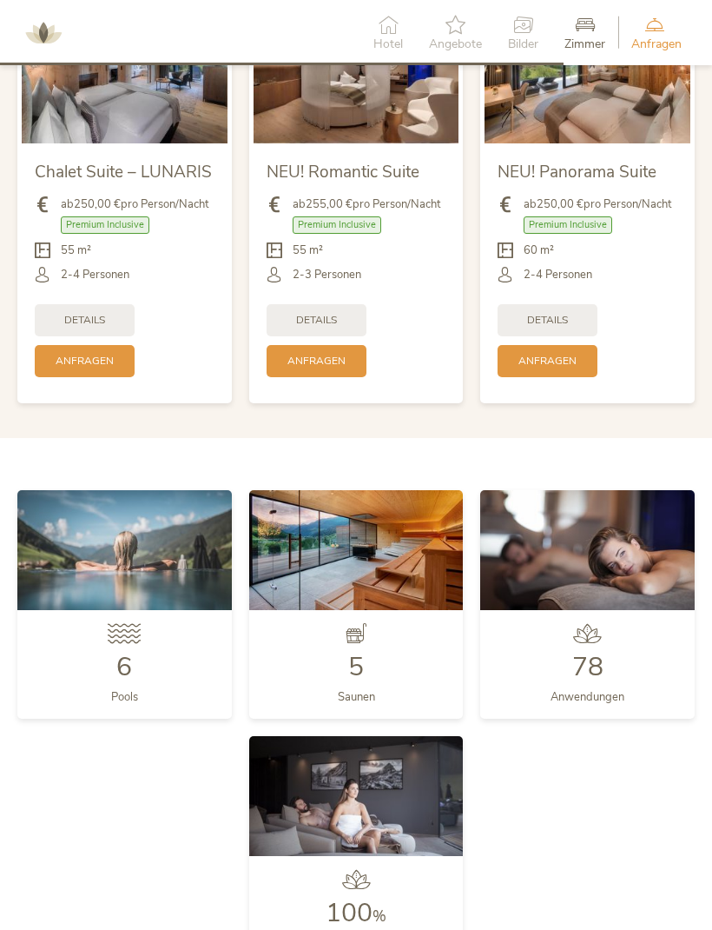
click at [92, 368] on span "Anfragen" at bounding box center [85, 361] width 58 height 15
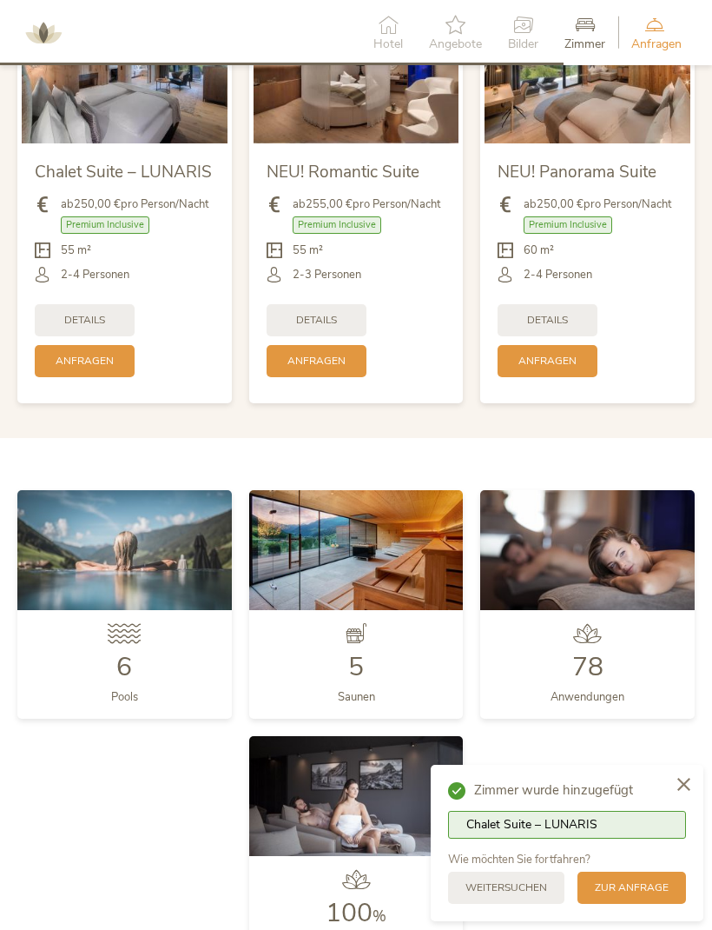
click at [691, 806] on div at bounding box center [684, 786] width 39 height 42
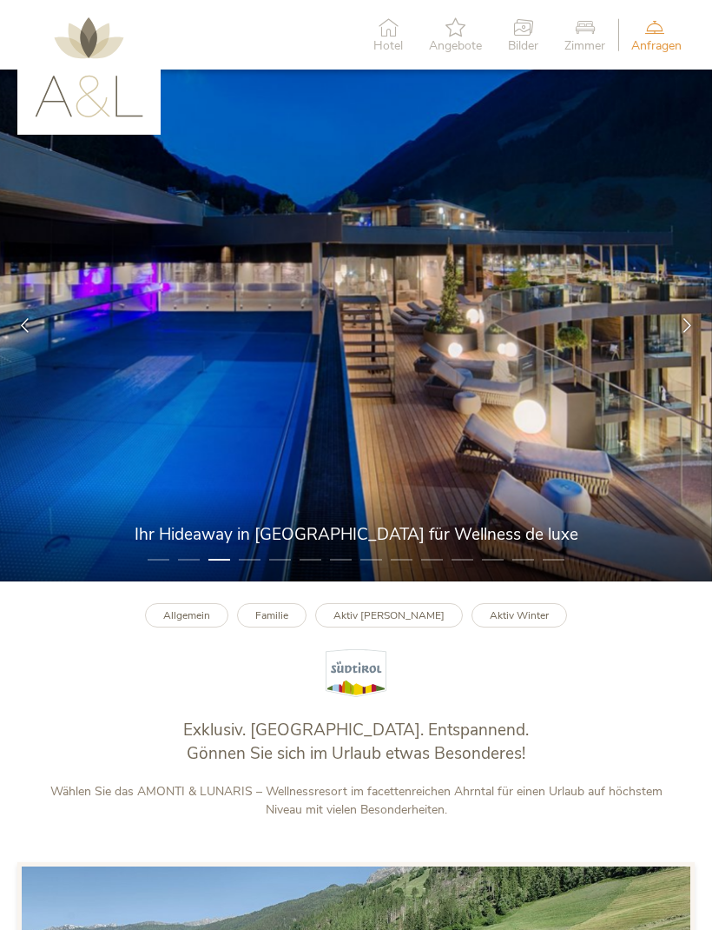
click at [394, 26] on icon at bounding box center [389, 26] width 30 height 19
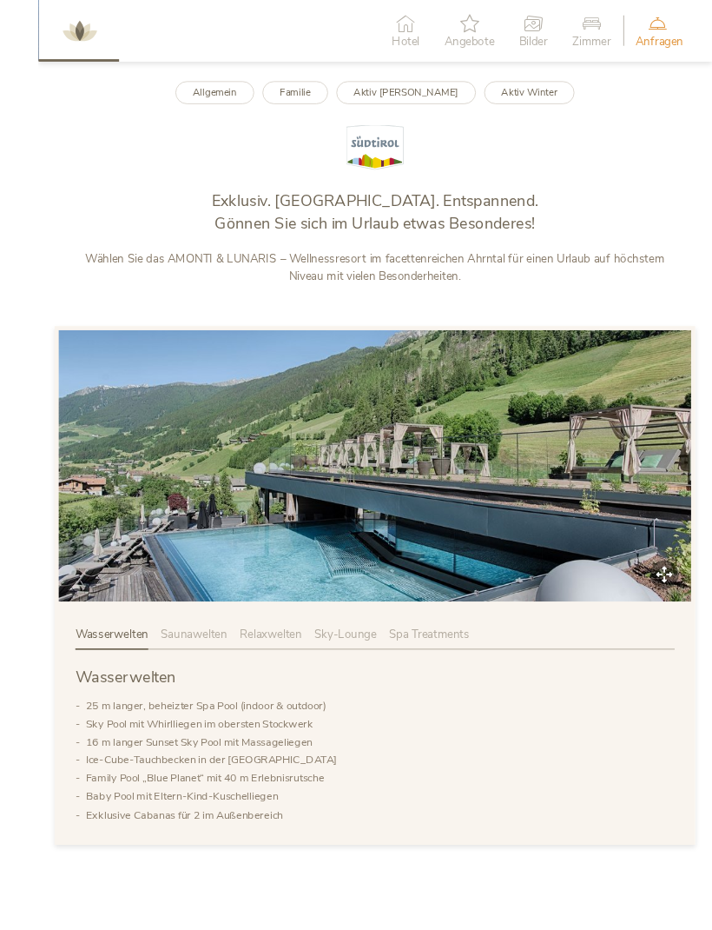
scroll to position [567, 0]
